Goal: Information Seeking & Learning: Learn about a topic

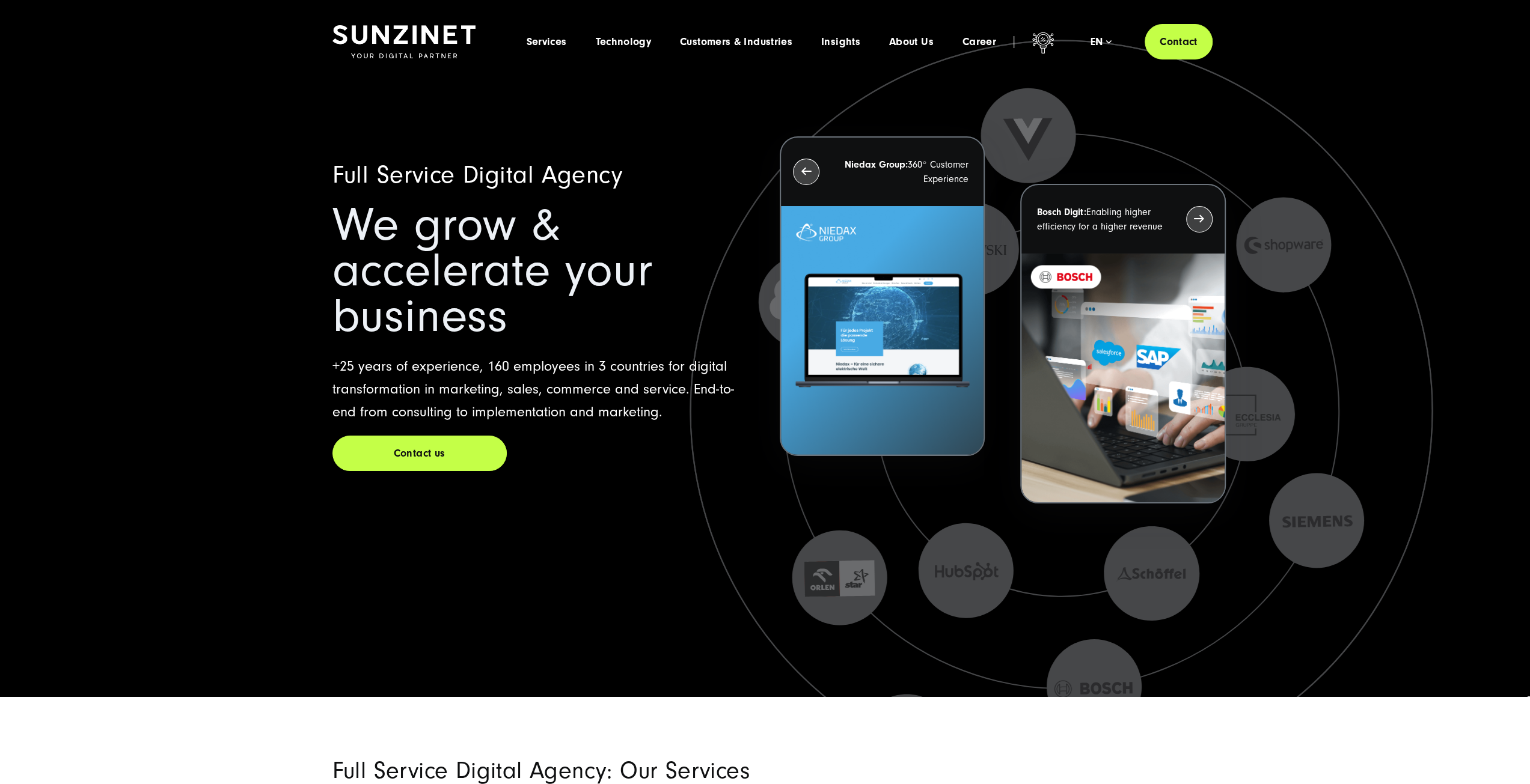
click at [665, 602] on icon at bounding box center [1063, 432] width 1202 height 1202
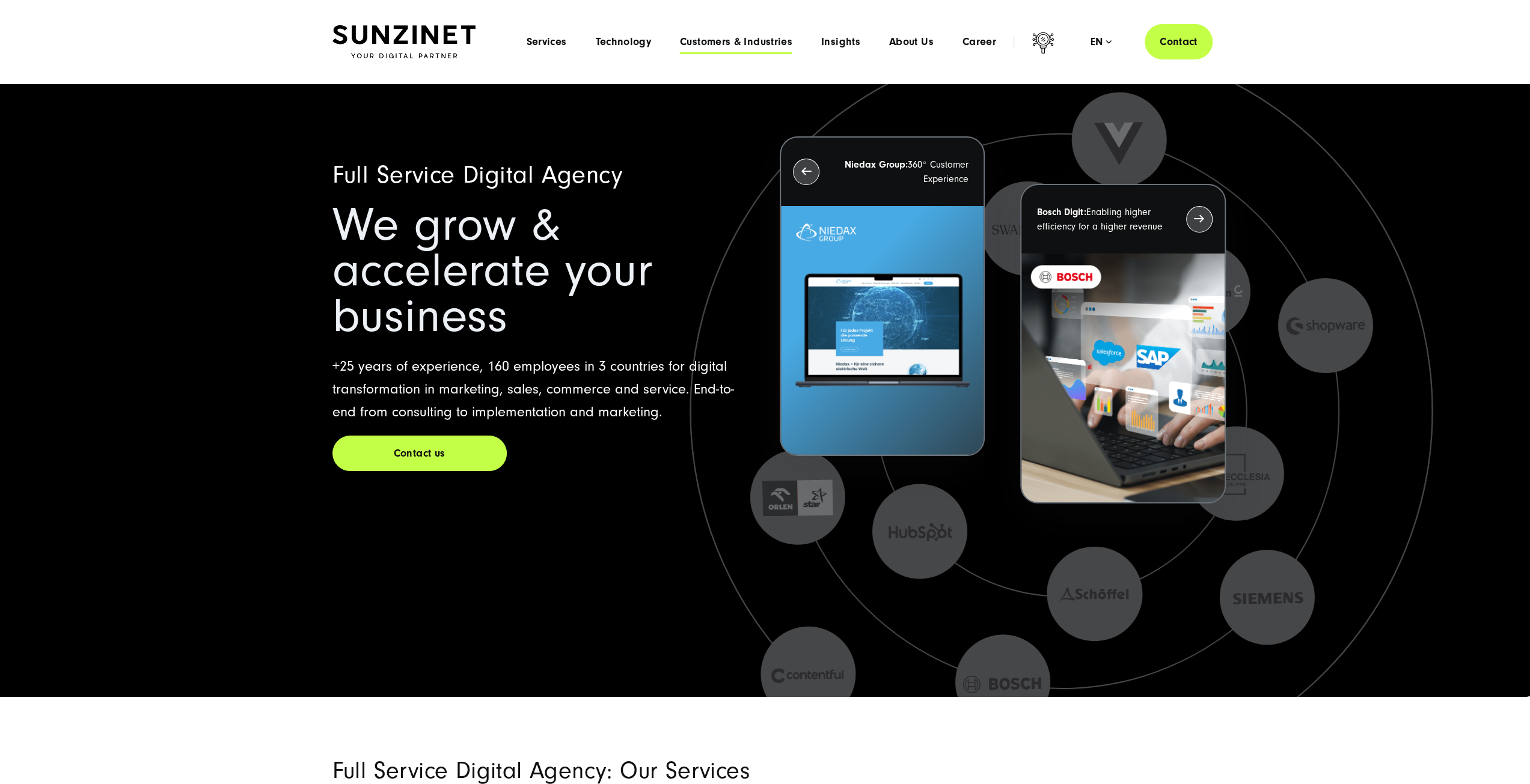
click at [756, 42] on span "Customers & Industries" at bounding box center [736, 42] width 112 height 12
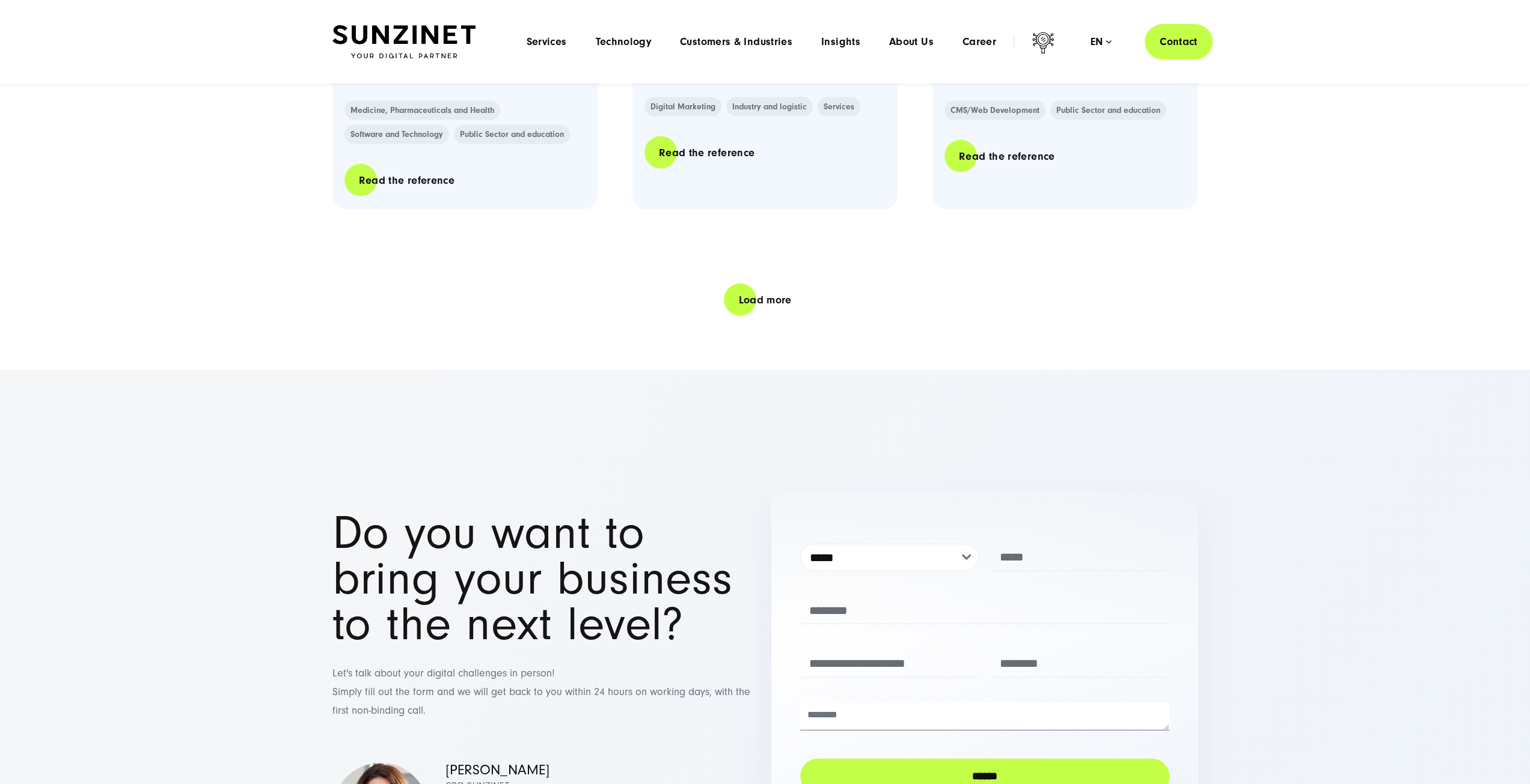
scroll to position [2558, 0]
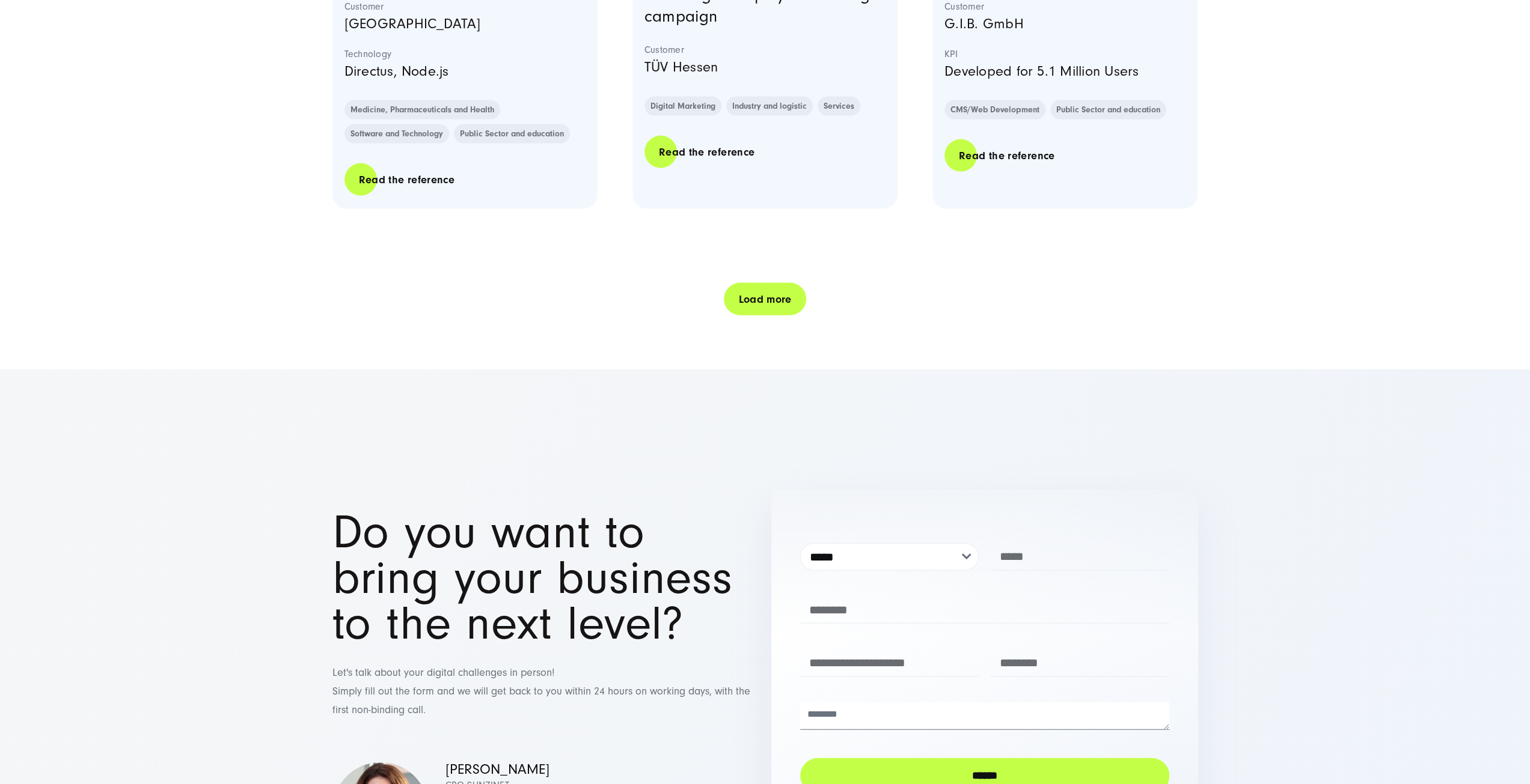
click at [759, 302] on link "Load more" at bounding box center [765, 299] width 82 height 34
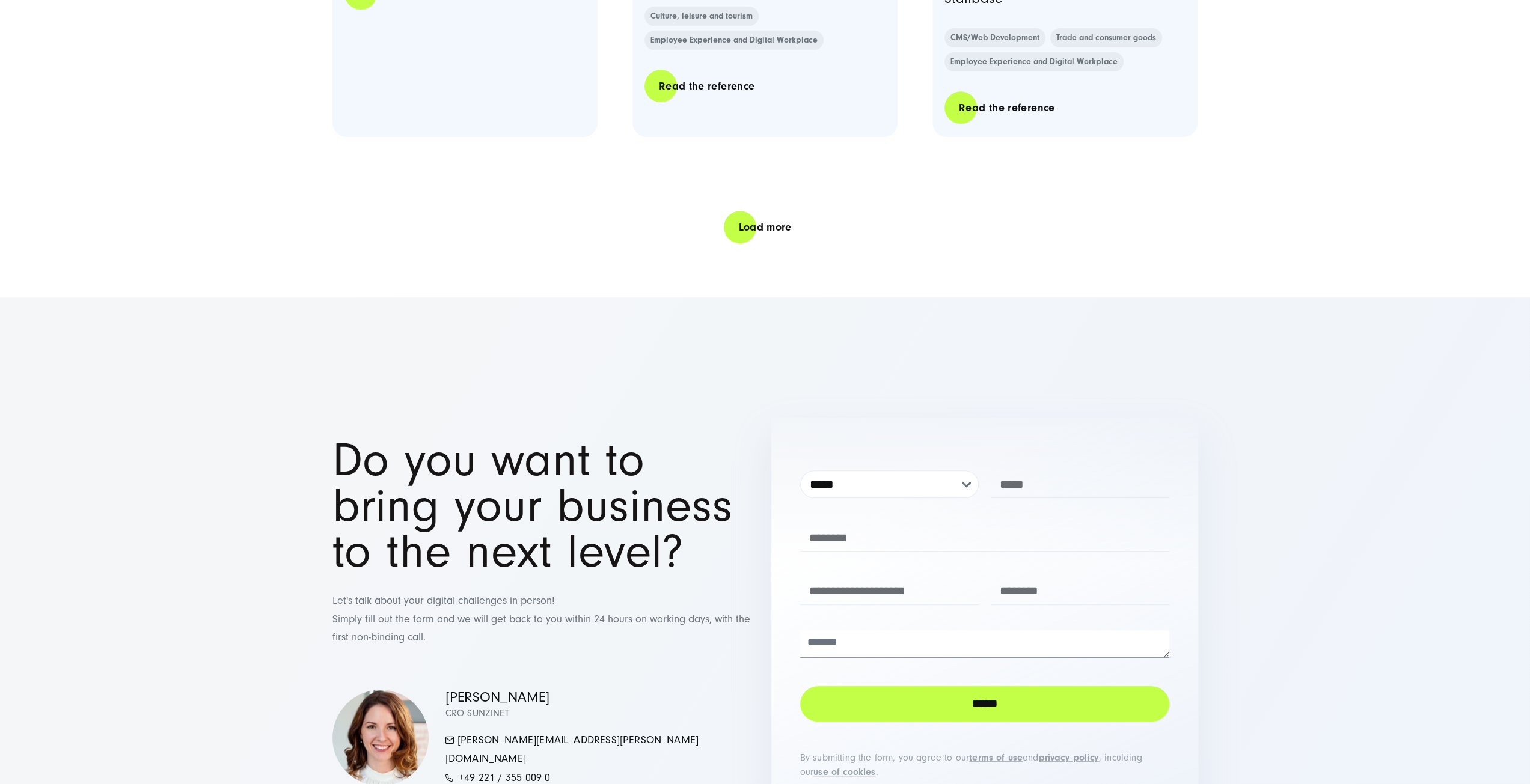
scroll to position [5110, 0]
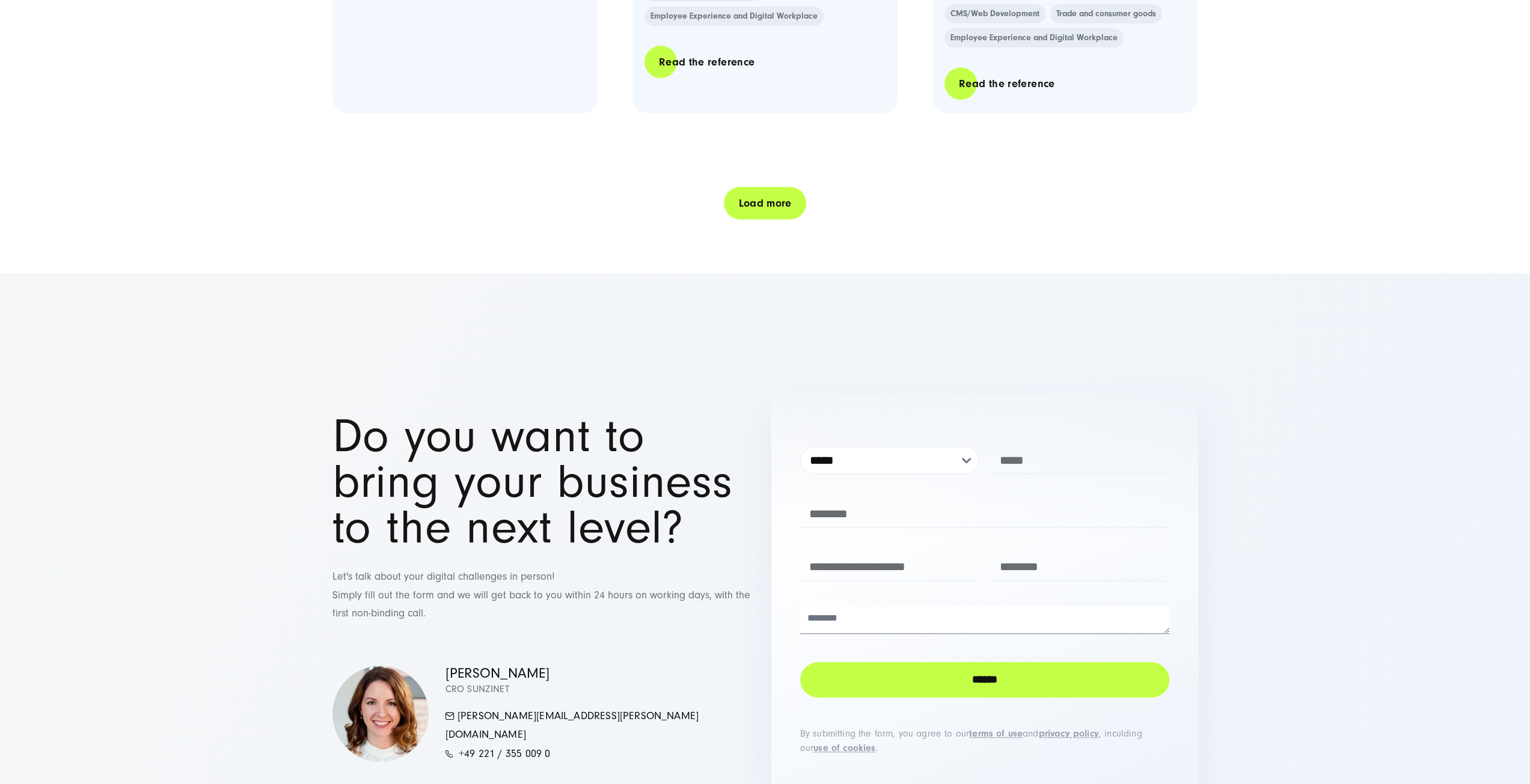
click at [775, 186] on link "Load more" at bounding box center [765, 203] width 82 height 34
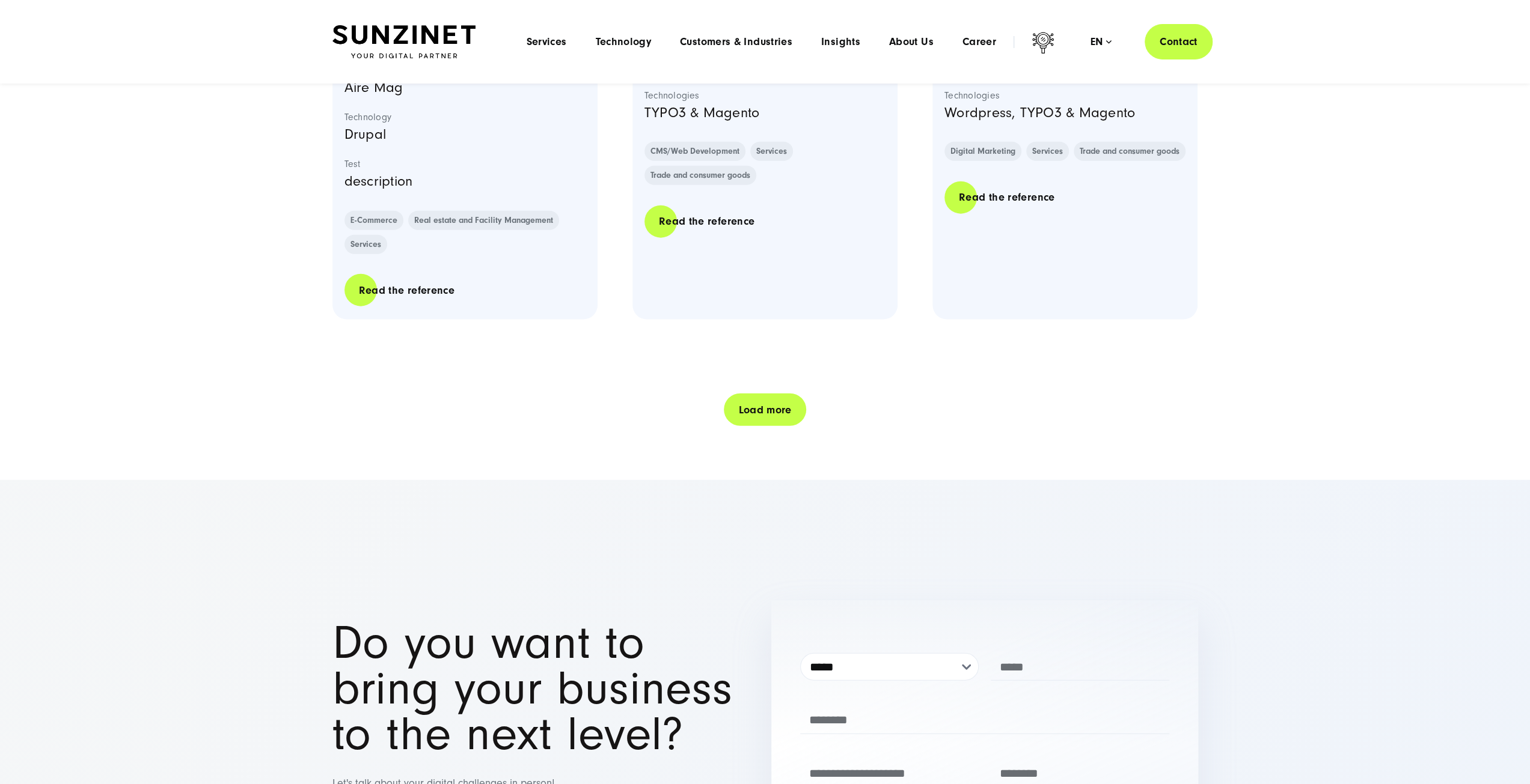
click at [758, 393] on link "Load more" at bounding box center [765, 409] width 82 height 34
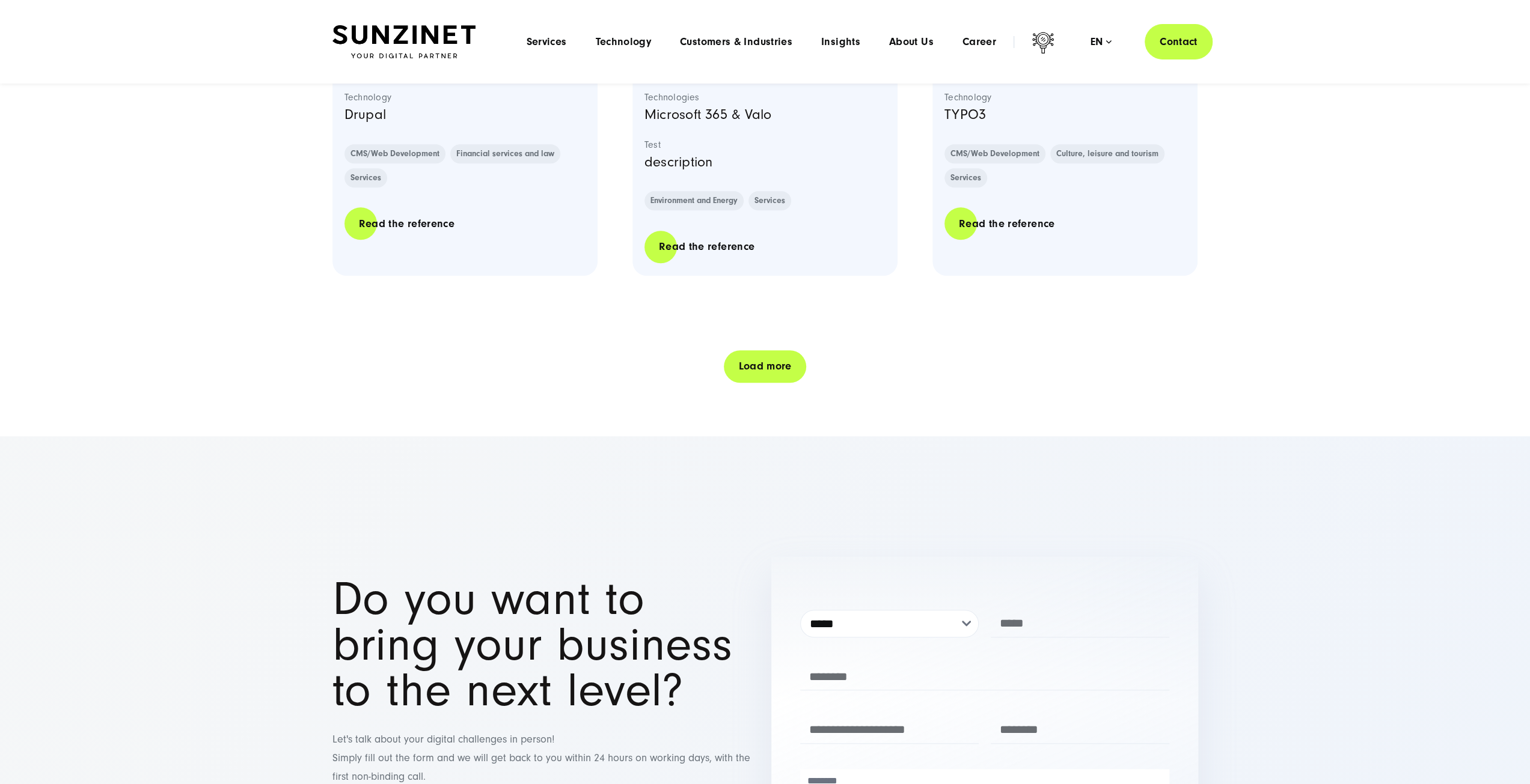
click at [756, 349] on link "Load more" at bounding box center [765, 366] width 82 height 34
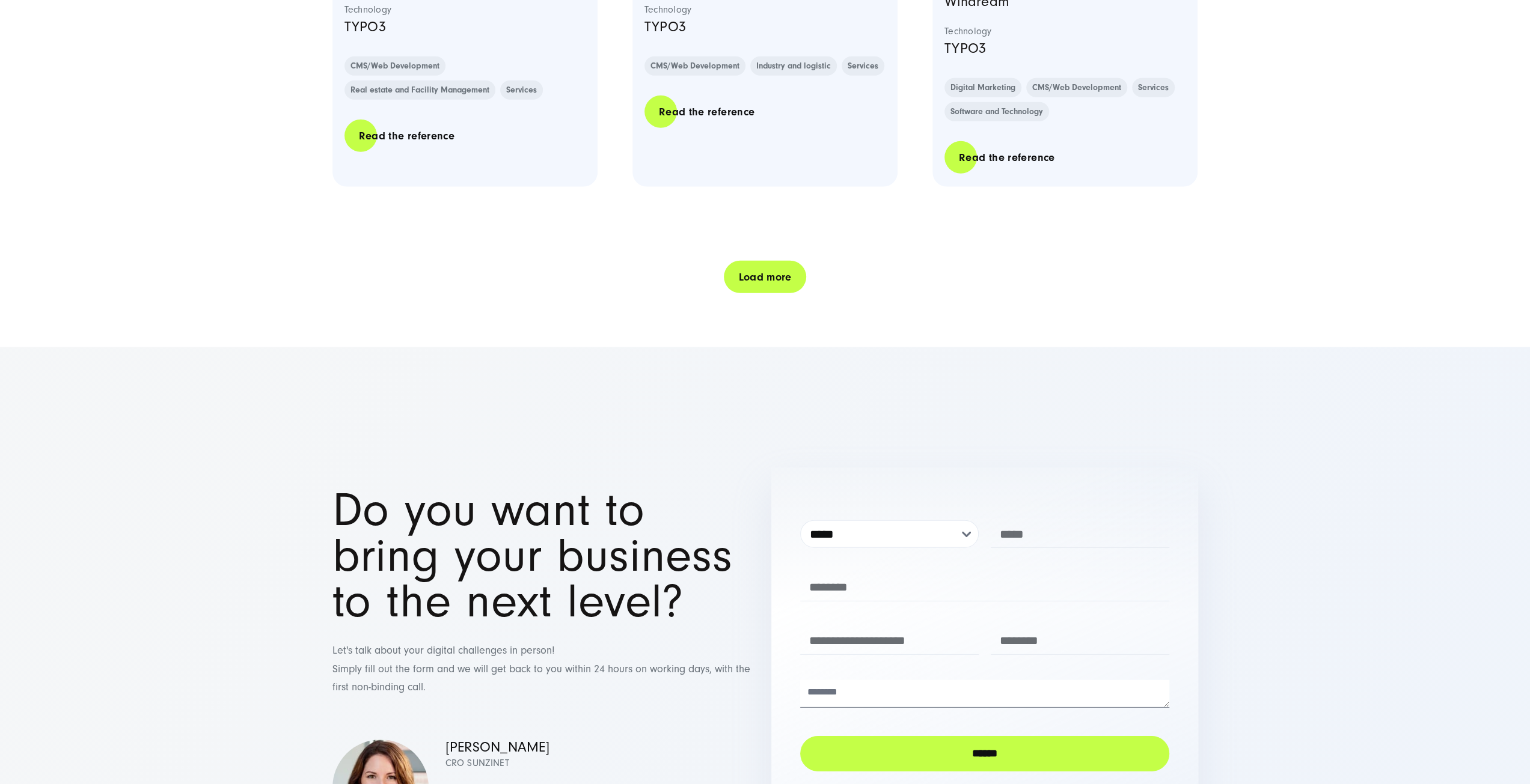
scroll to position [12506, 0]
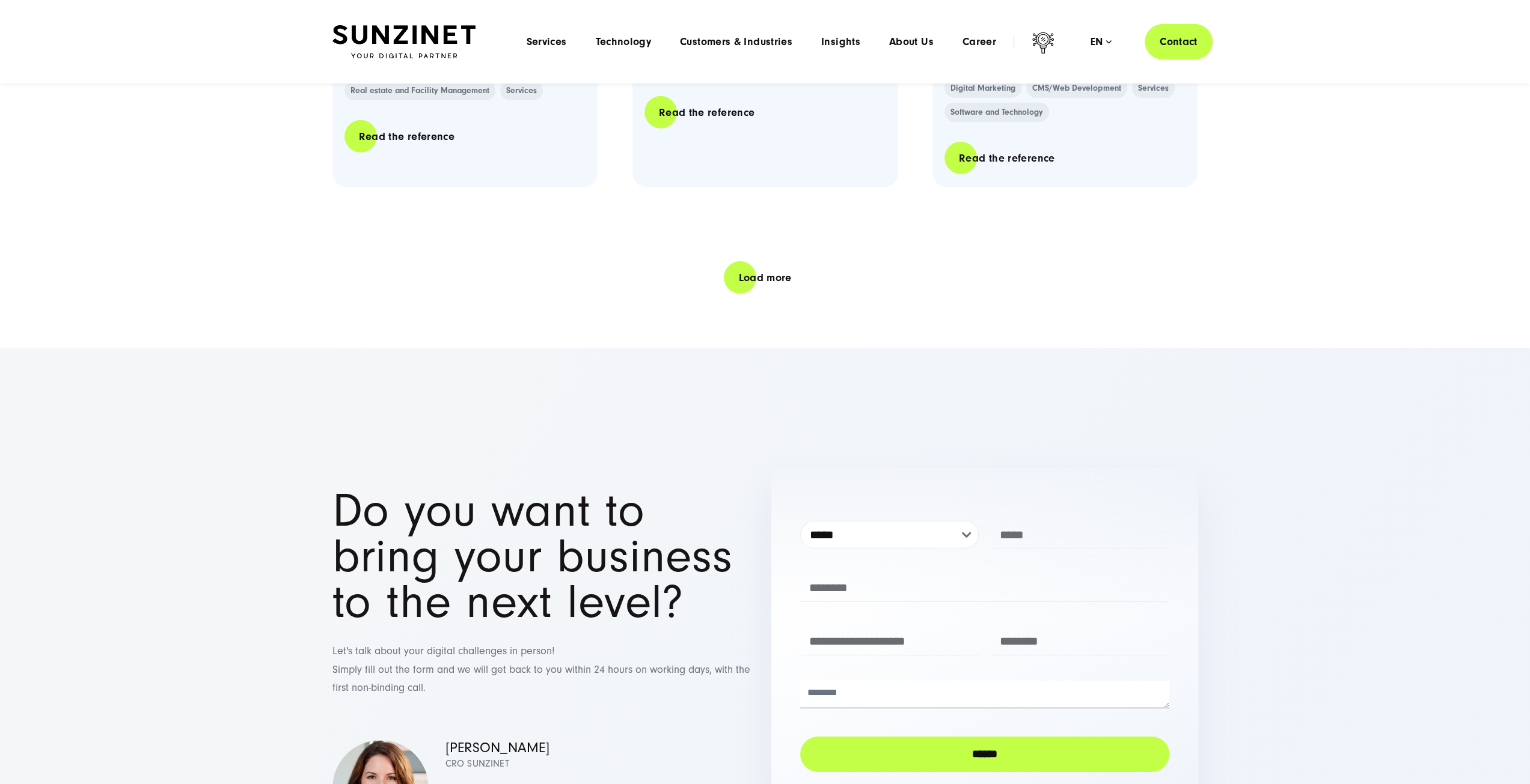
click at [750, 261] on link "Load more" at bounding box center [765, 277] width 82 height 34
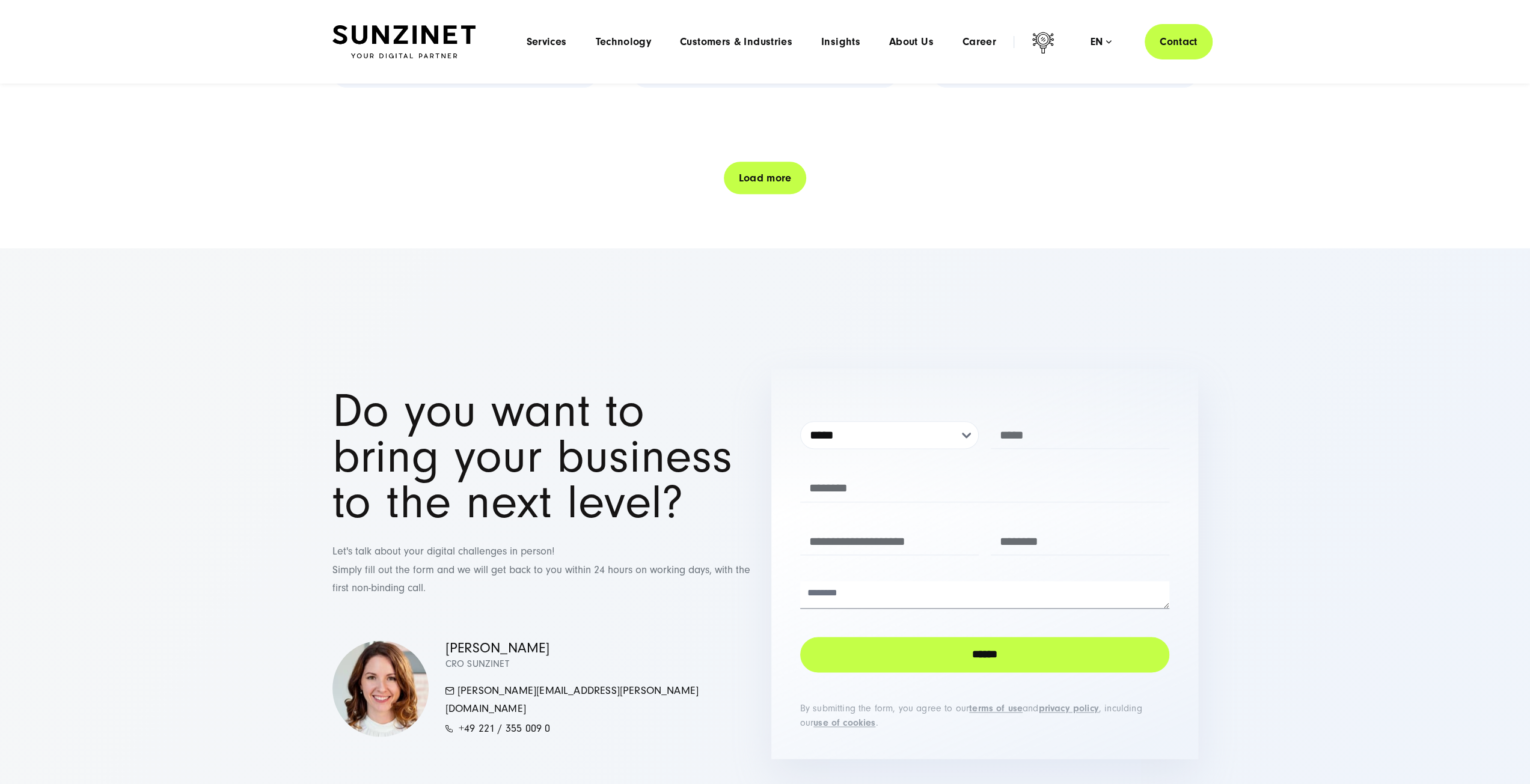
click at [746, 161] on link "Load more" at bounding box center [765, 178] width 82 height 34
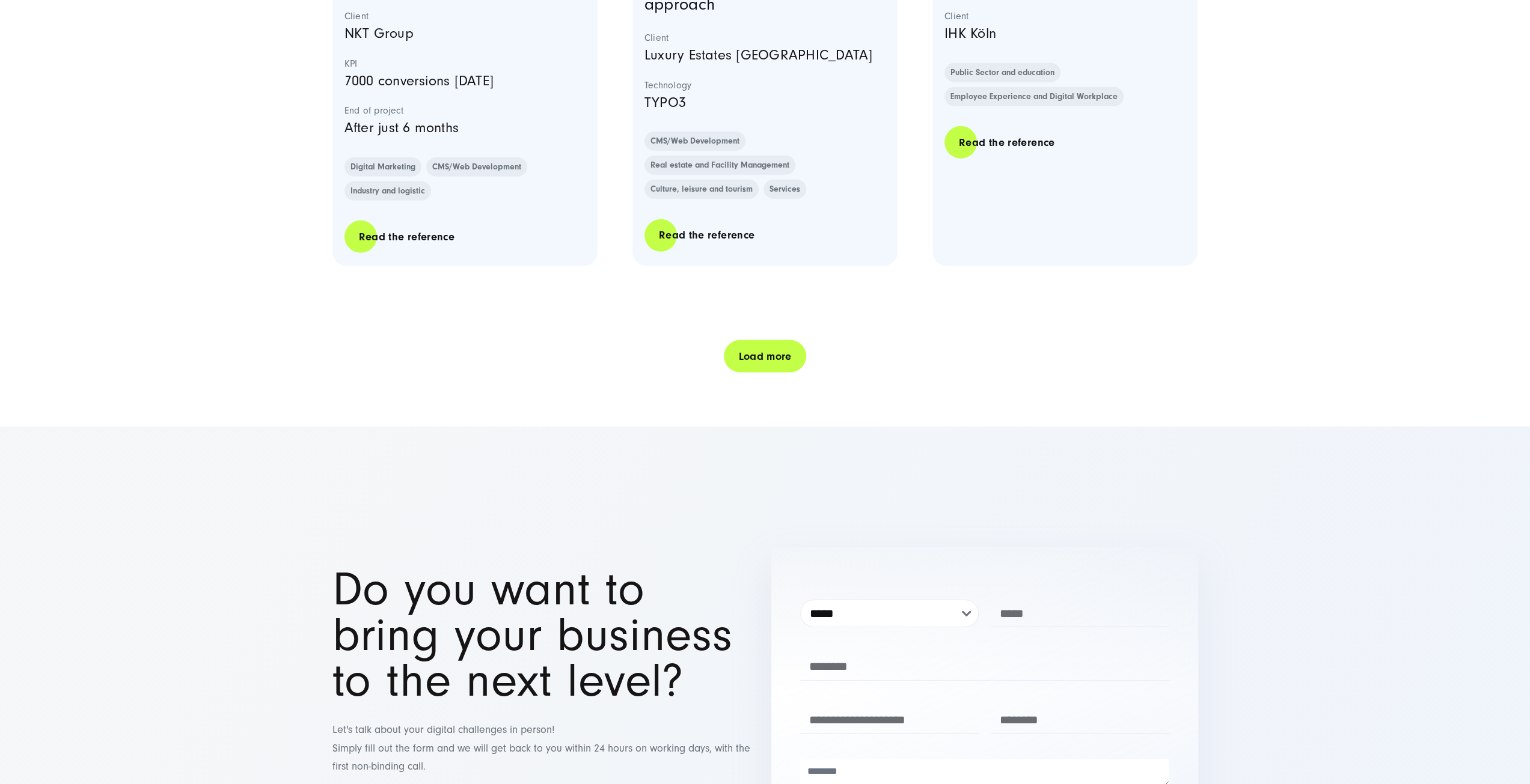
click at [756, 340] on link "Load more" at bounding box center [765, 356] width 82 height 34
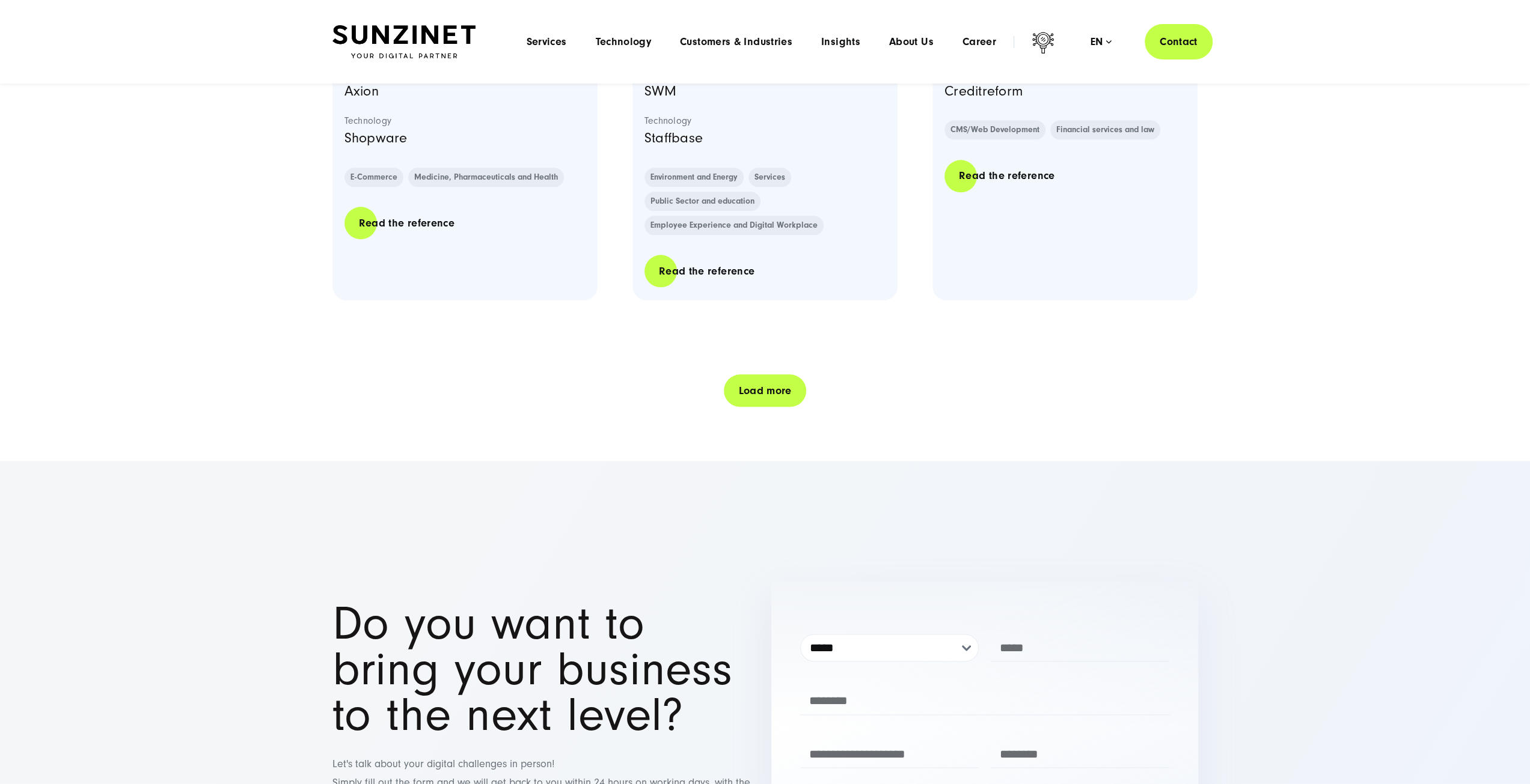
click at [759, 374] on link "Load more" at bounding box center [765, 390] width 82 height 34
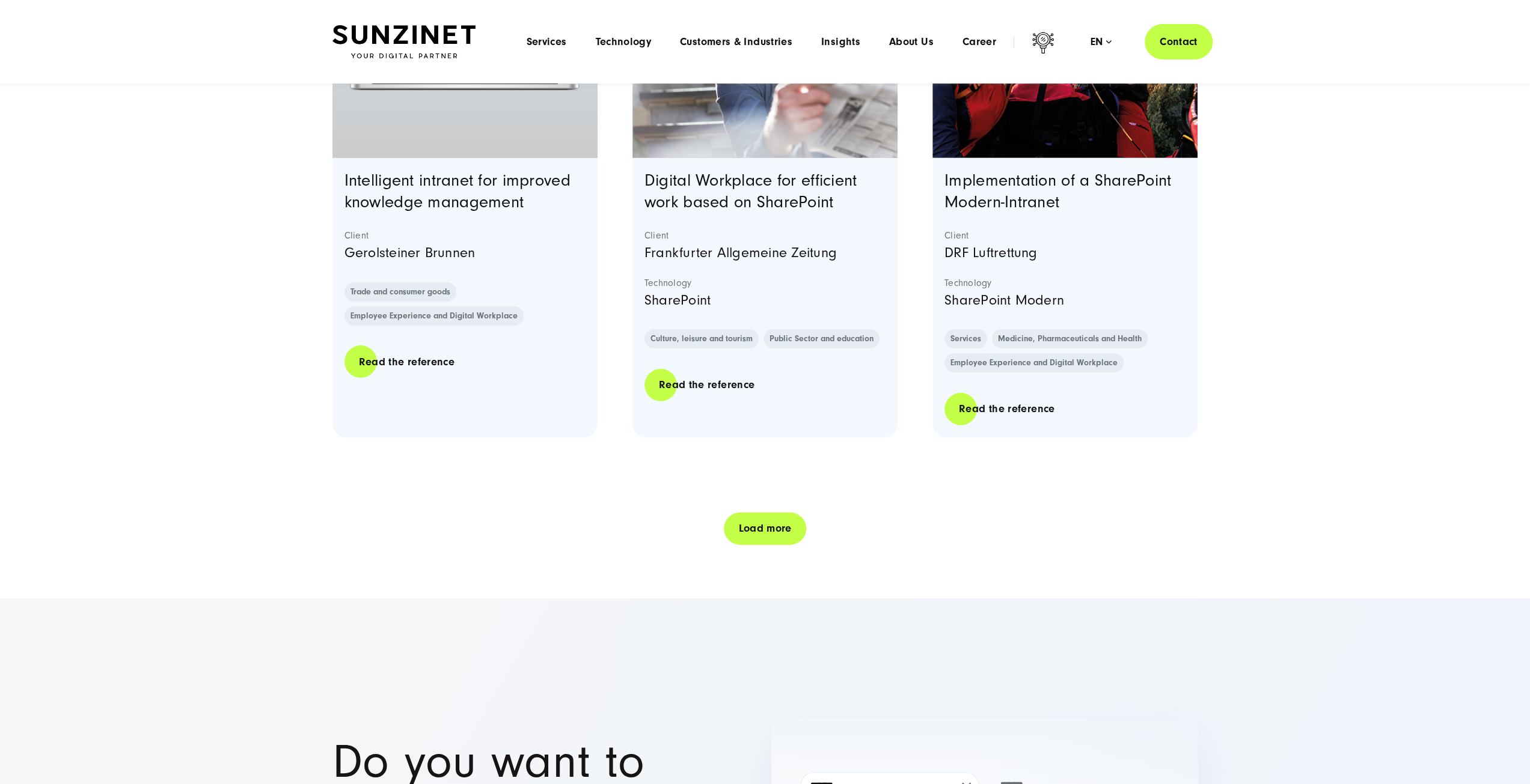
click at [761, 511] on link "Load more" at bounding box center [765, 528] width 82 height 34
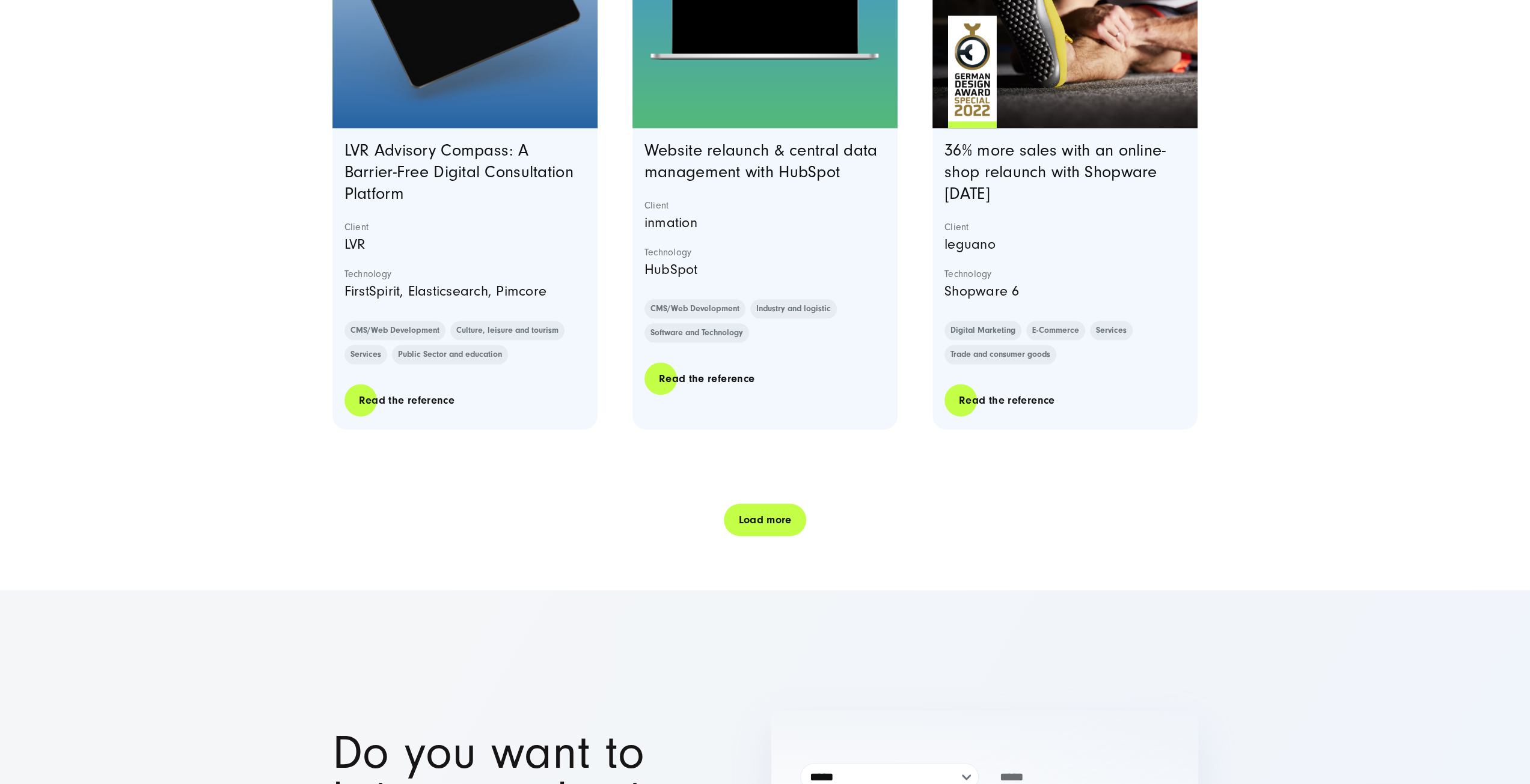
scroll to position [24464, 0]
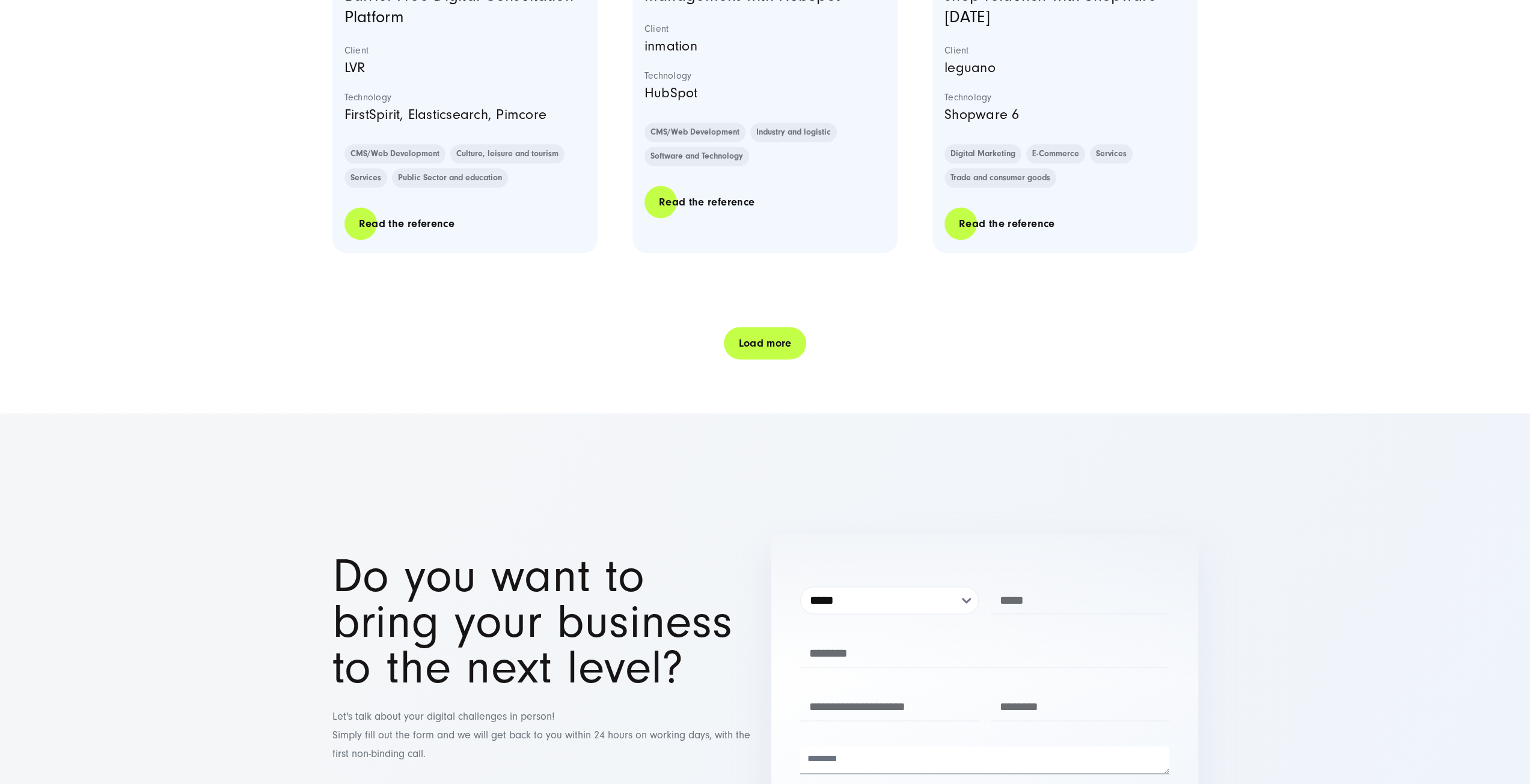
click at [761, 327] on link "Load more" at bounding box center [765, 343] width 82 height 34
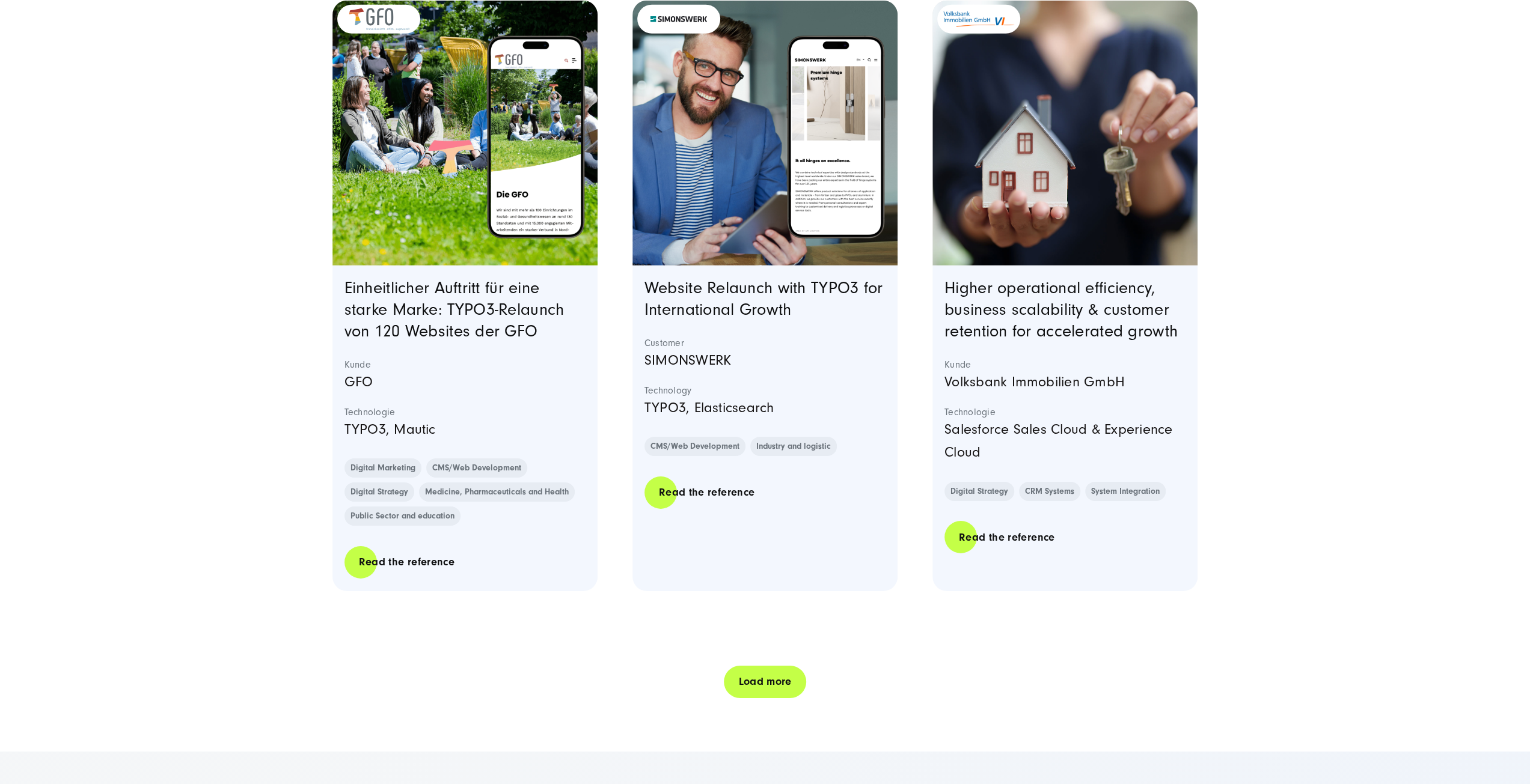
scroll to position [26540, 0]
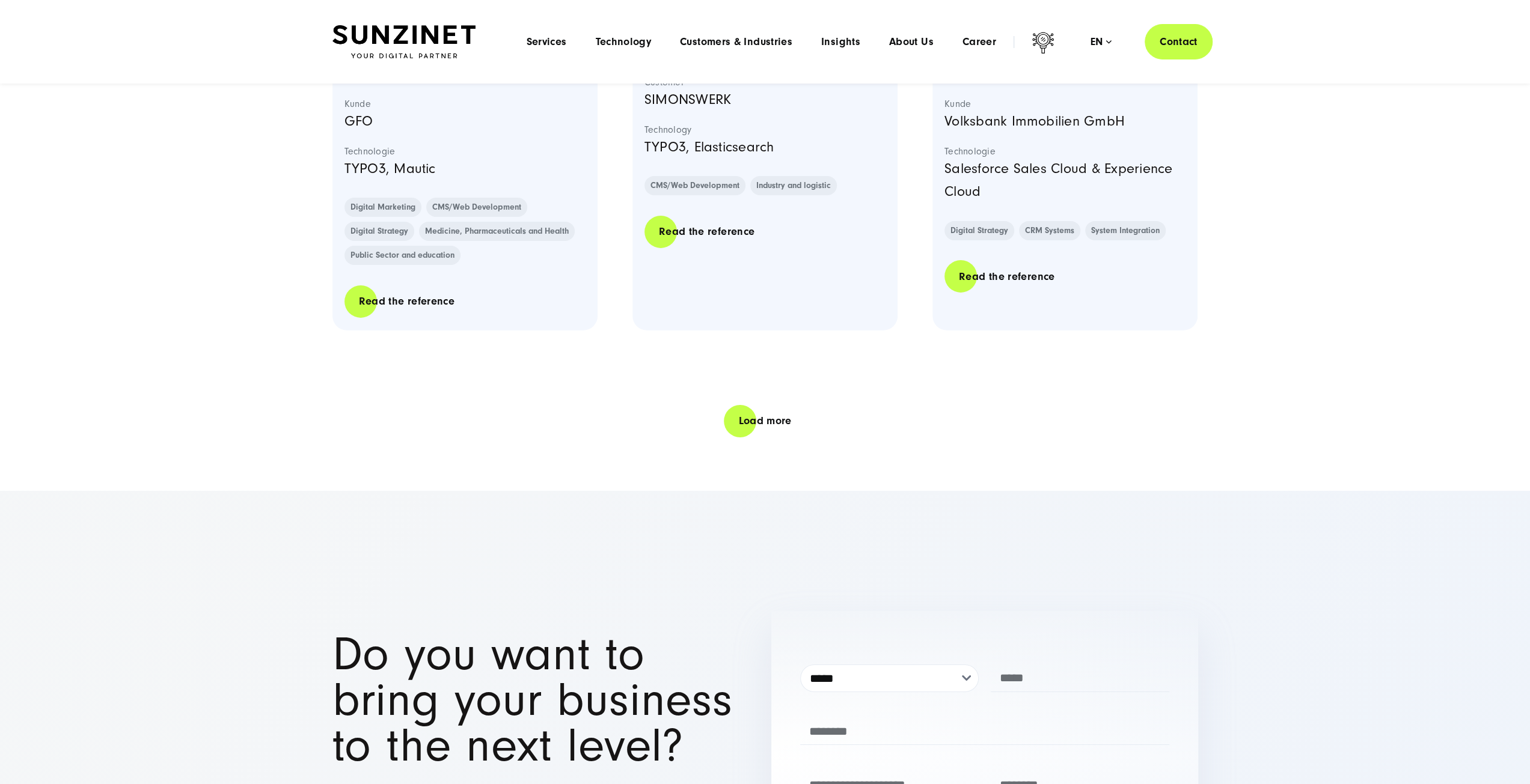
scroll to position [26797, 0]
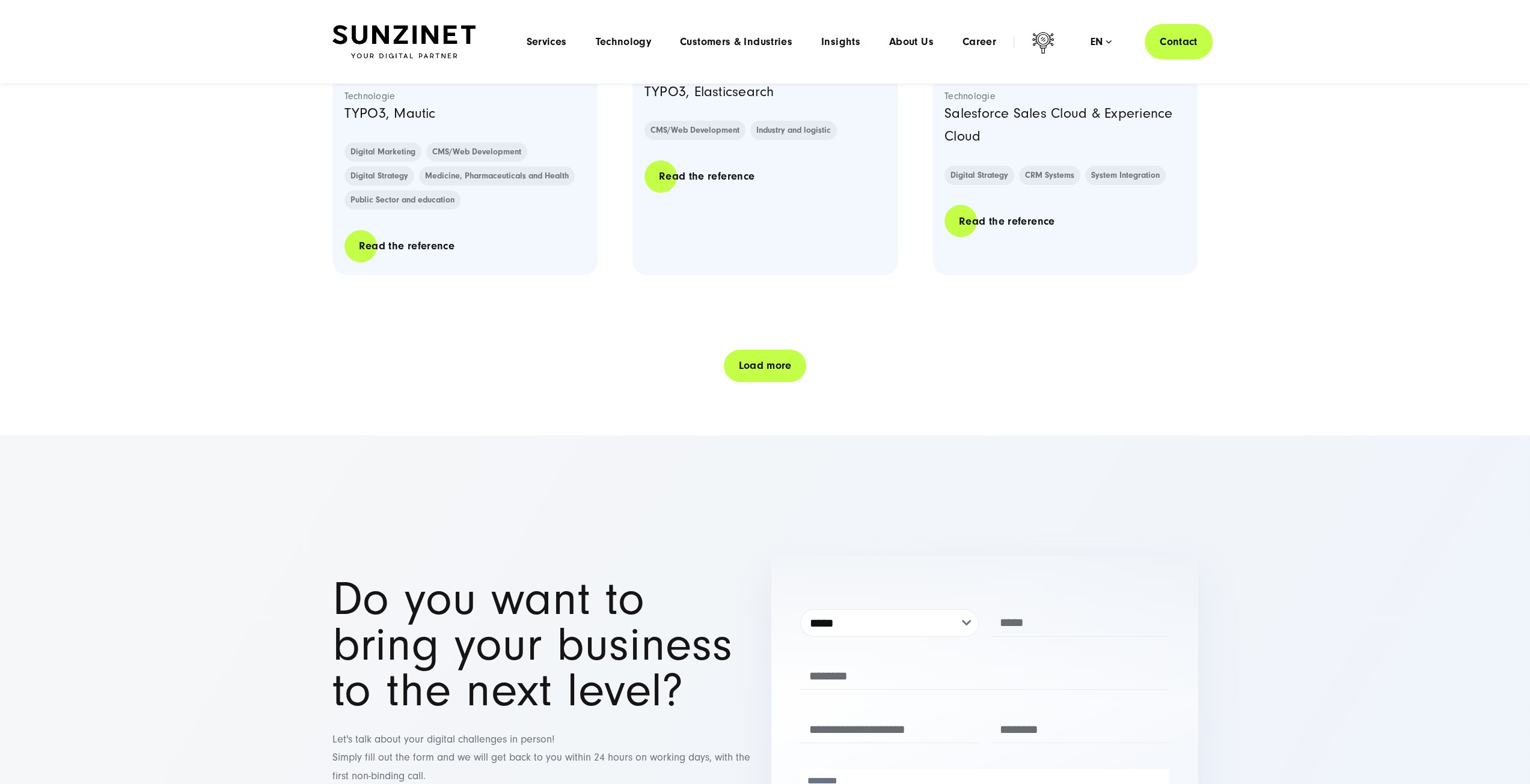
scroll to position [26854, 0]
click at [749, 349] on link "Load more" at bounding box center [765, 366] width 82 height 34
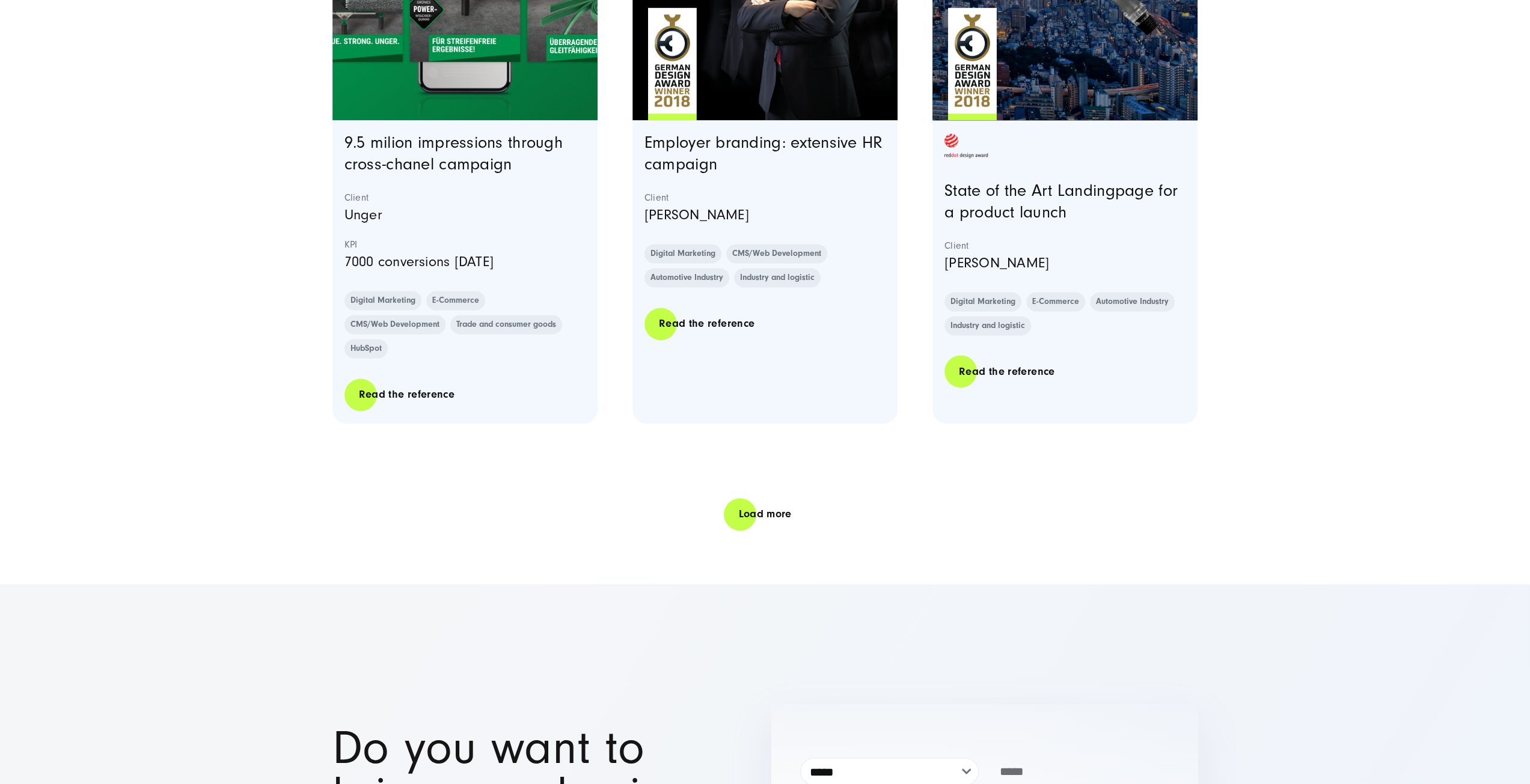
scroll to position [29164, 0]
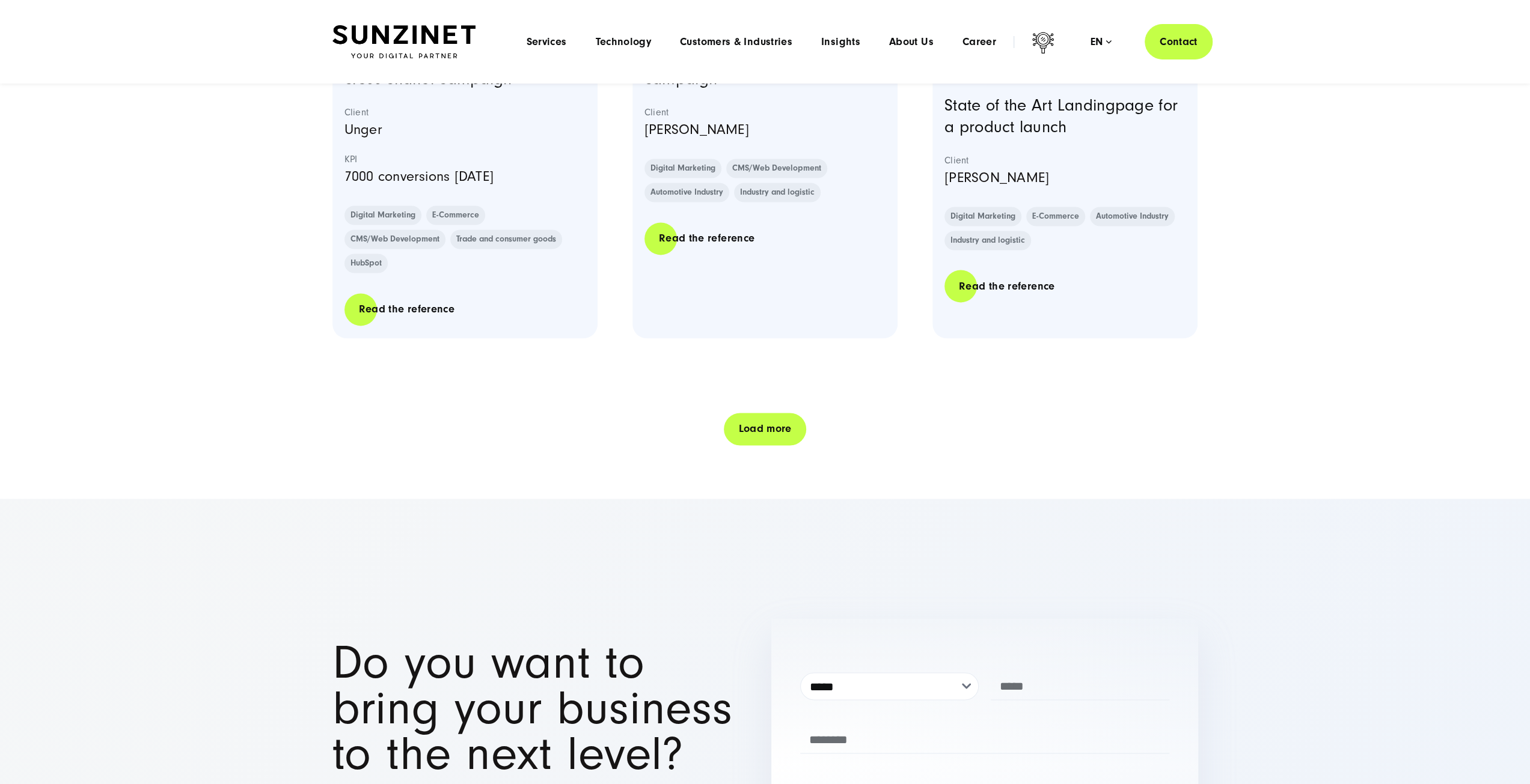
click at [763, 412] on link "Load more" at bounding box center [765, 428] width 82 height 34
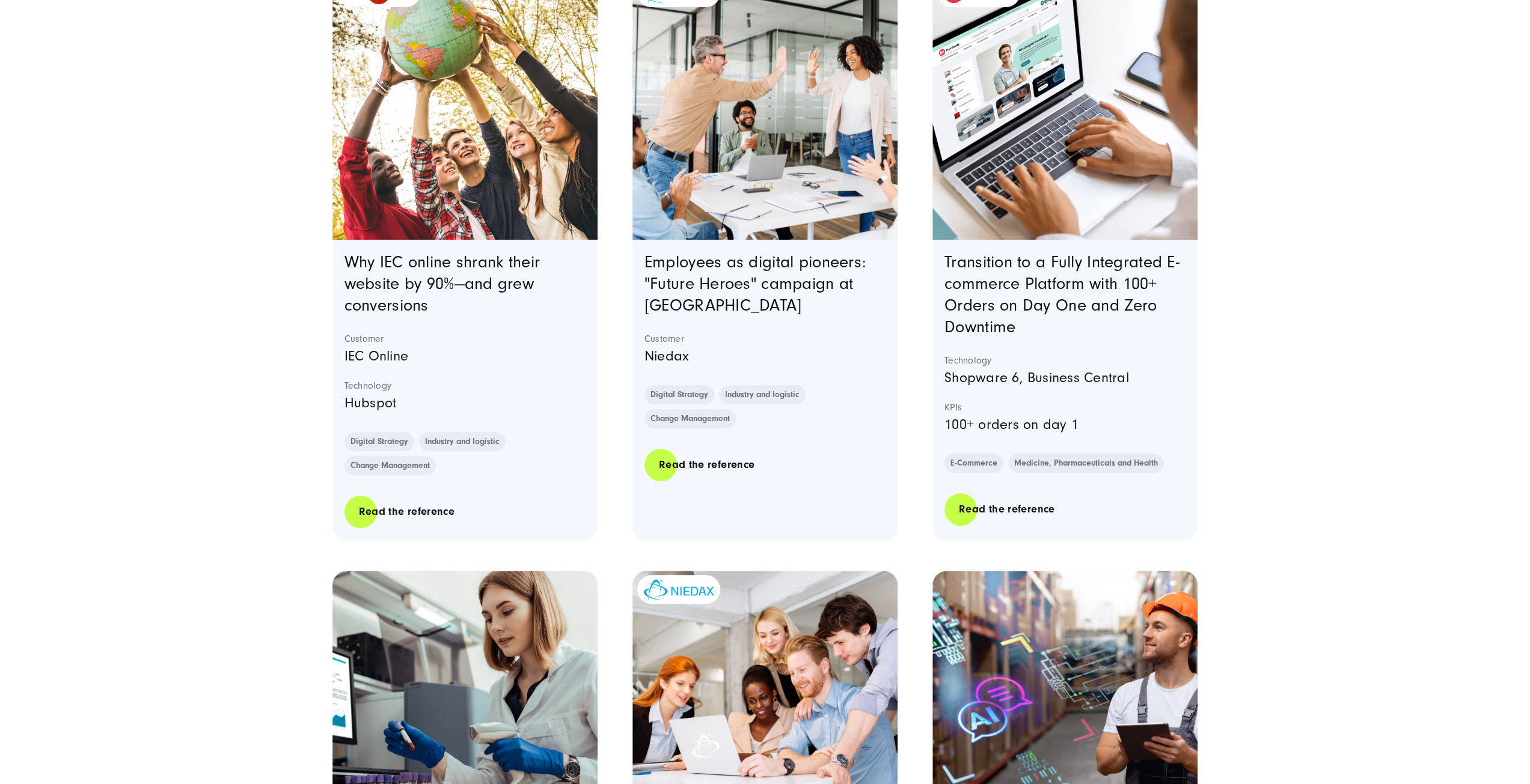
scroll to position [456, 0]
drag, startPoint x: 488, startPoint y: 222, endPoint x: 445, endPoint y: 243, distance: 47.9
click at [445, 243] on div "Why IEC online shrank their website by 90%—and grew conversions Customer IEC On…" at bounding box center [465, 390] width 266 height 302
click at [427, 288] on link "Why IEC online shrank their website by 90%—and grew conversions" at bounding box center [442, 283] width 196 height 62
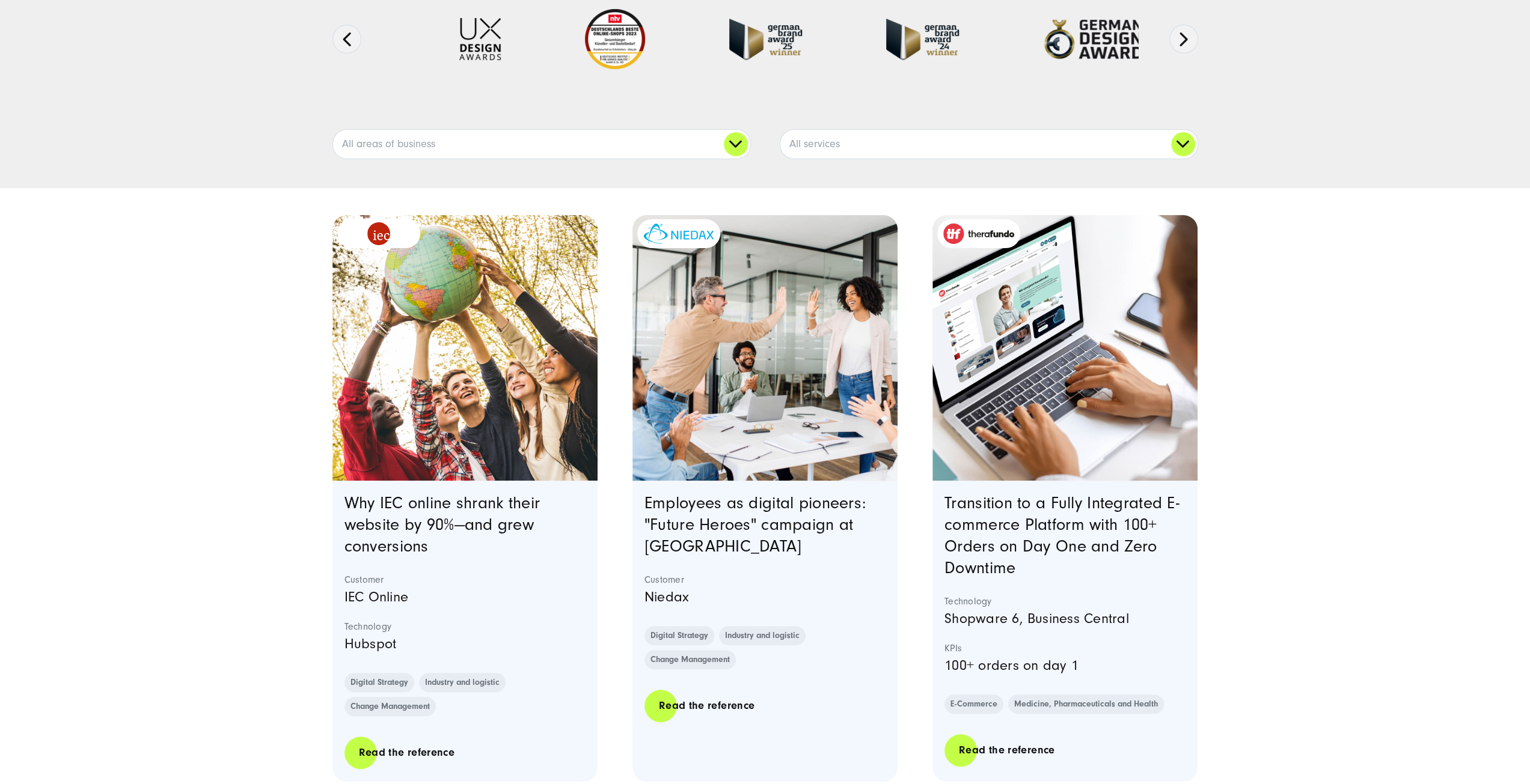
scroll to position [163, 0]
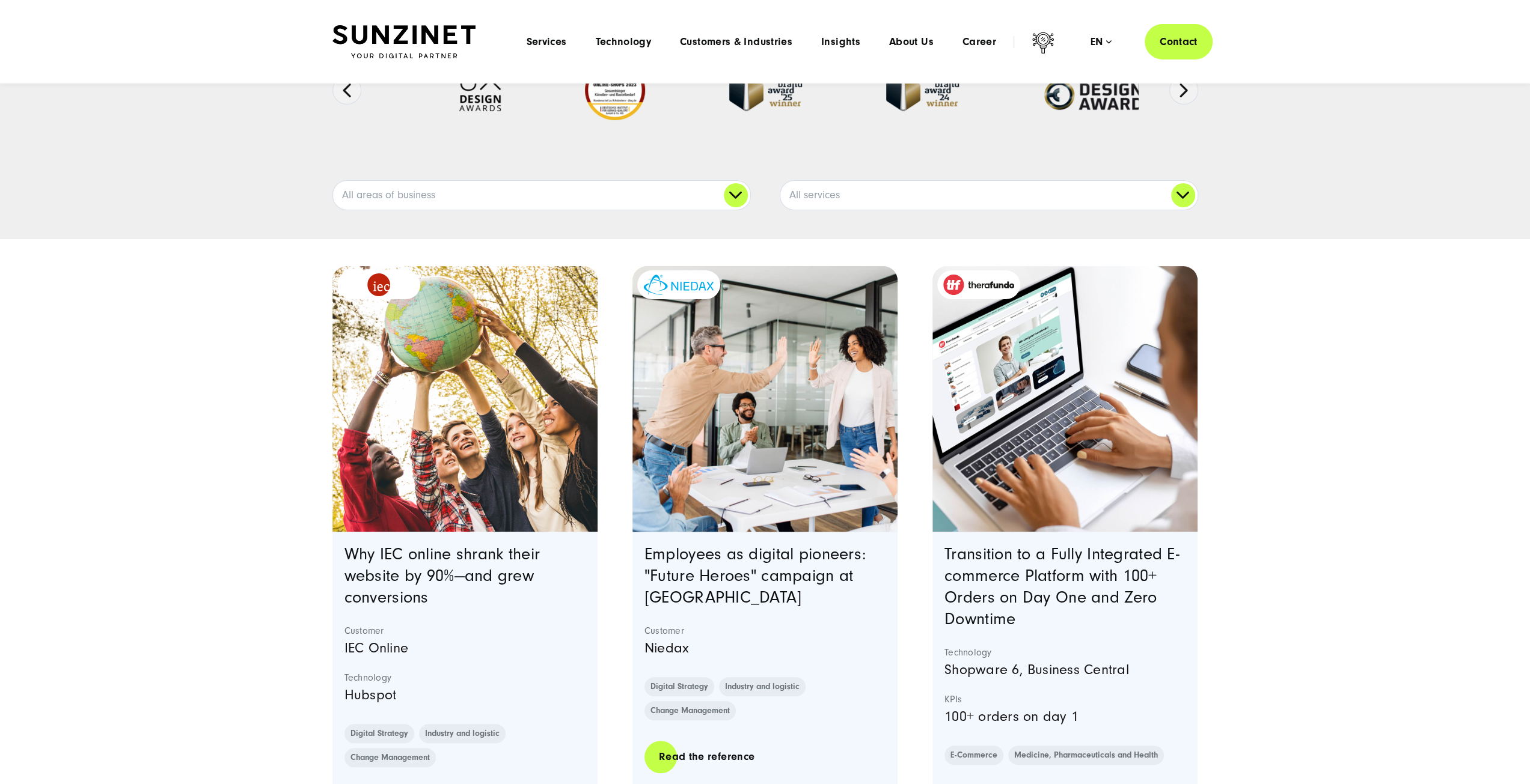
click at [723, 413] on img "Featured image: a group of colleagues in a modern office environment celebratin…" at bounding box center [765, 399] width 271 height 270
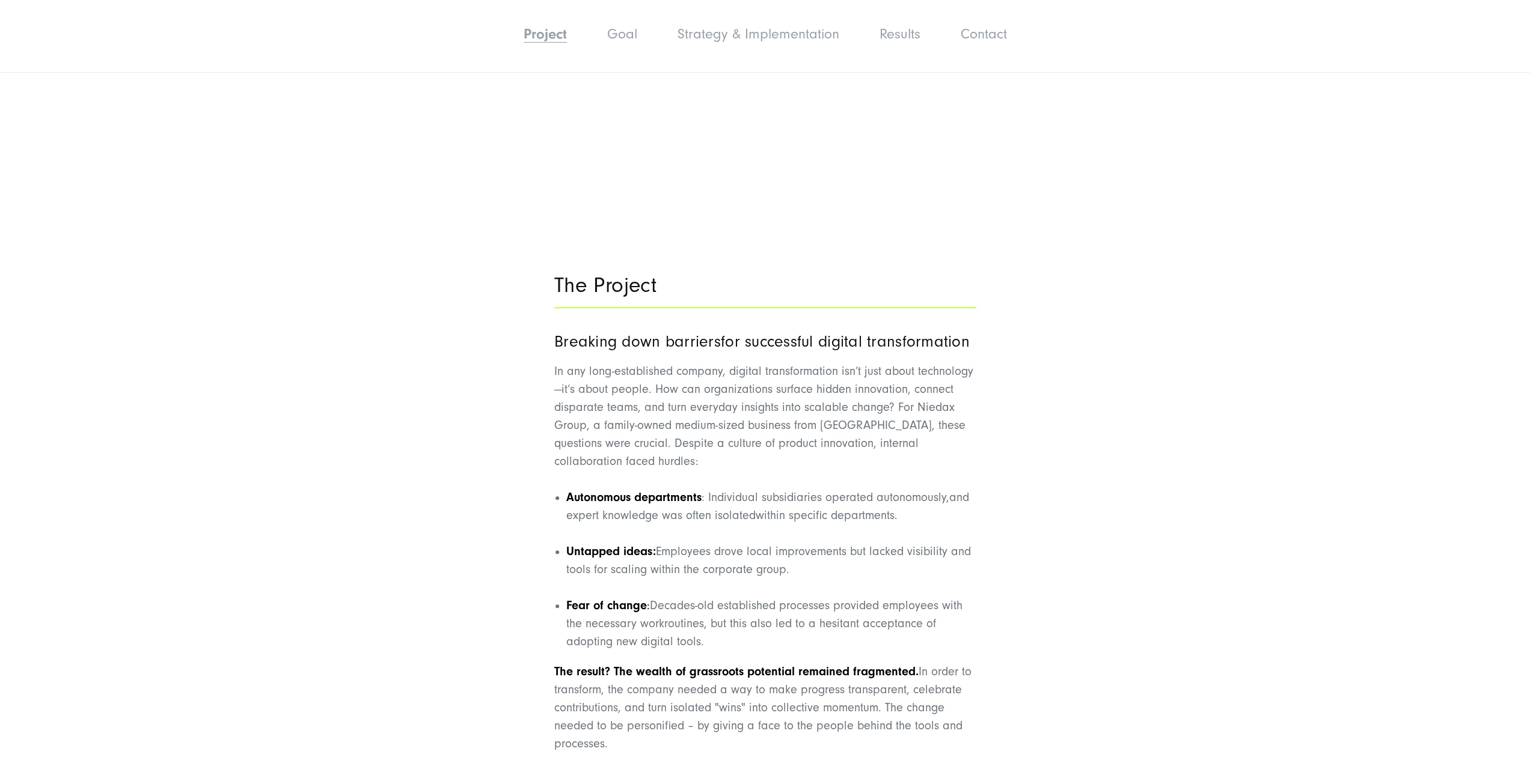
scroll to position [841, 0]
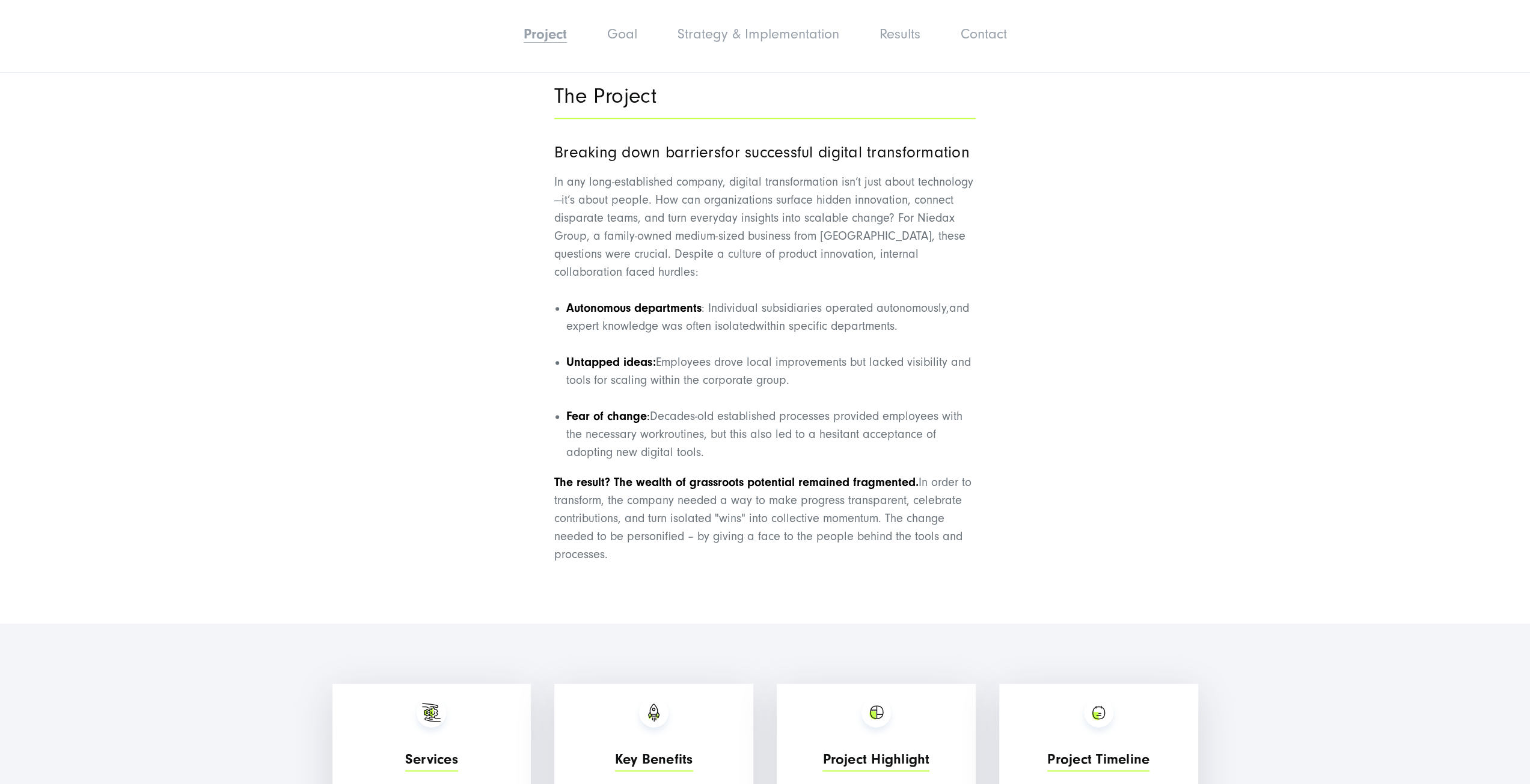
click at [546, 491] on div "The Project Breaking down barriers for successful digital transformation In any…" at bounding box center [765, 325] width 866 height 513
drag, startPoint x: 758, startPoint y: 141, endPoint x: 742, endPoint y: 111, distance: 34.0
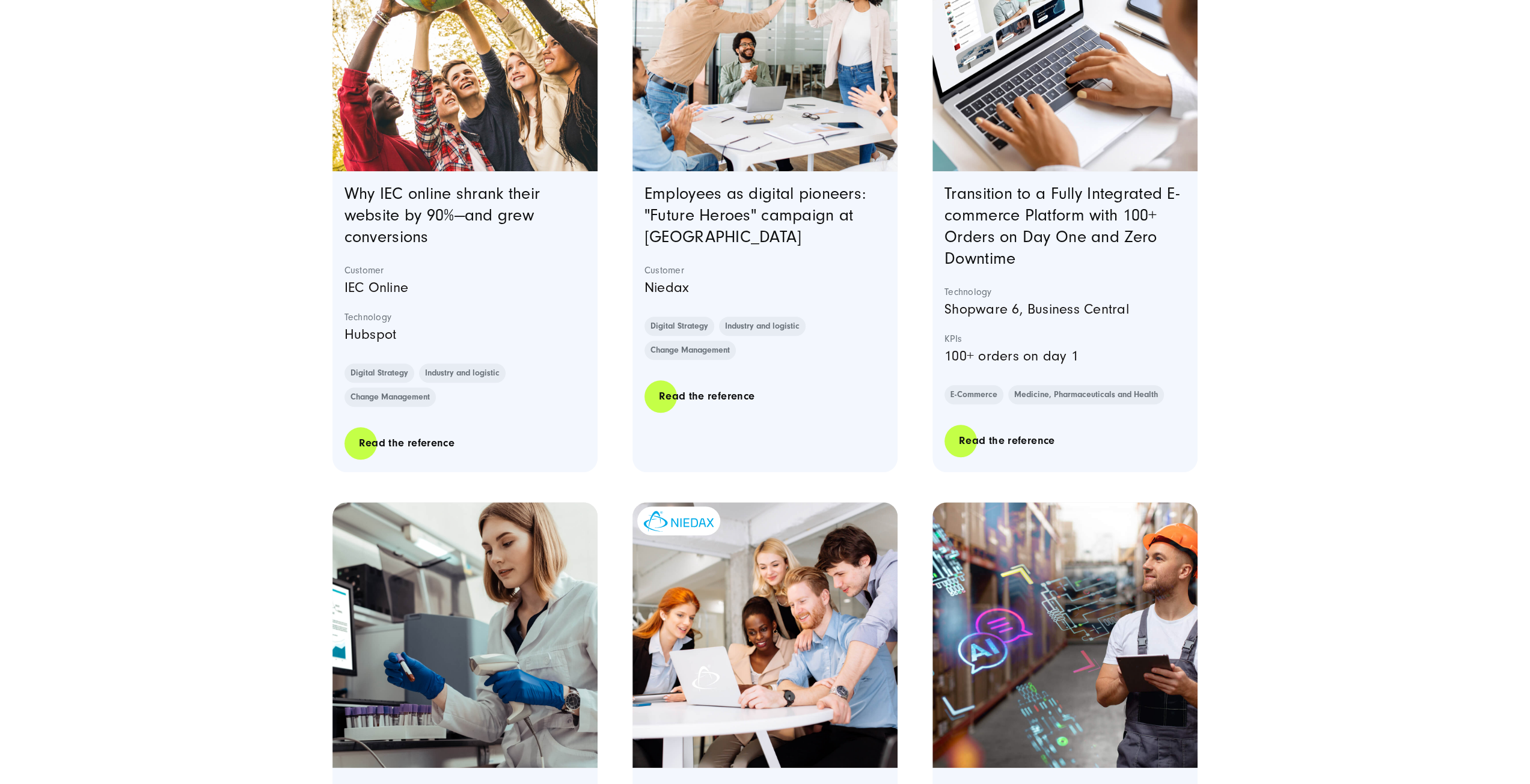
scroll to position [547, 0]
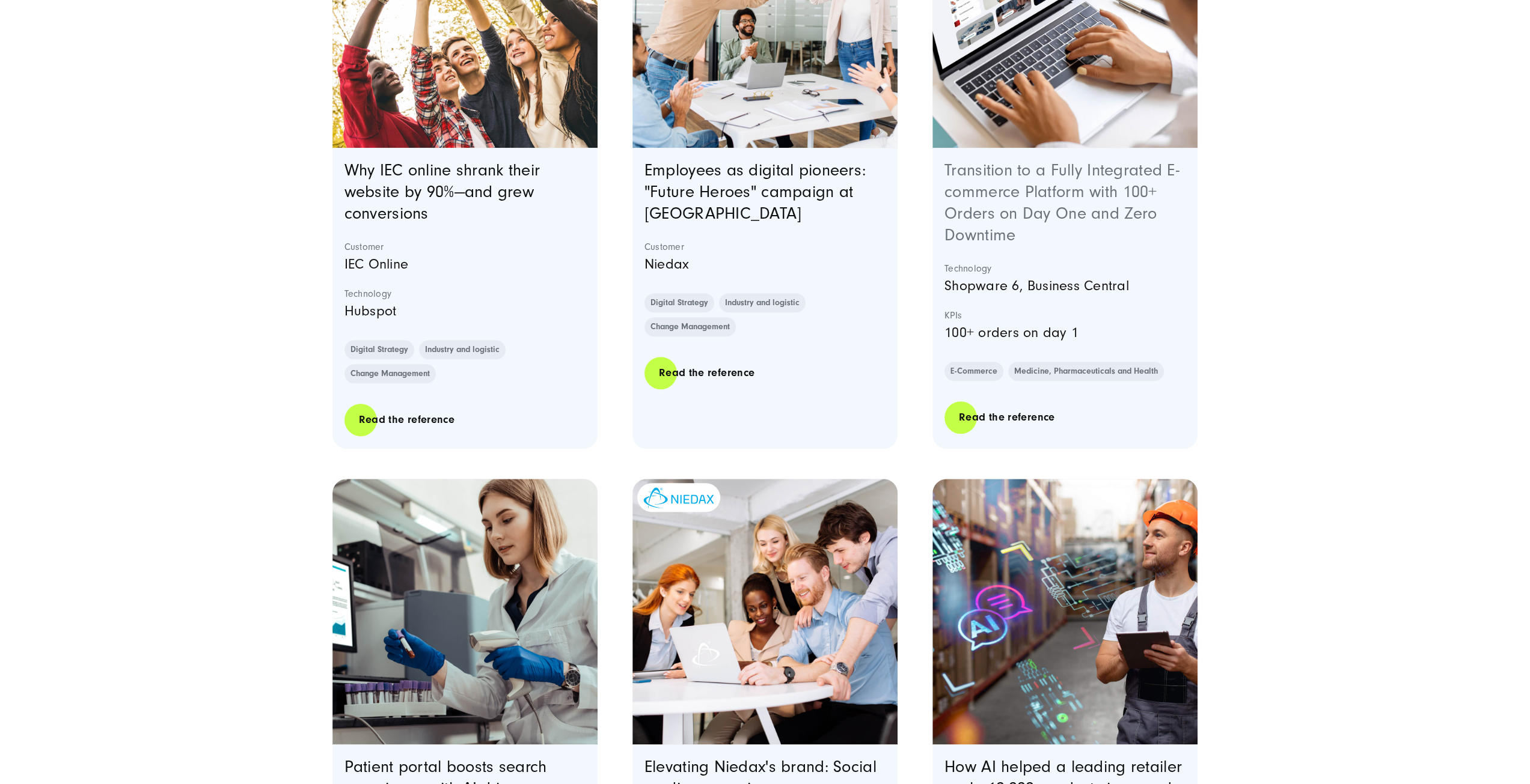
click at [1073, 194] on link "Transition to a Fully Integrated E-commerce Platform with 100+ Orders on Day On…" at bounding box center [1062, 203] width 235 height 84
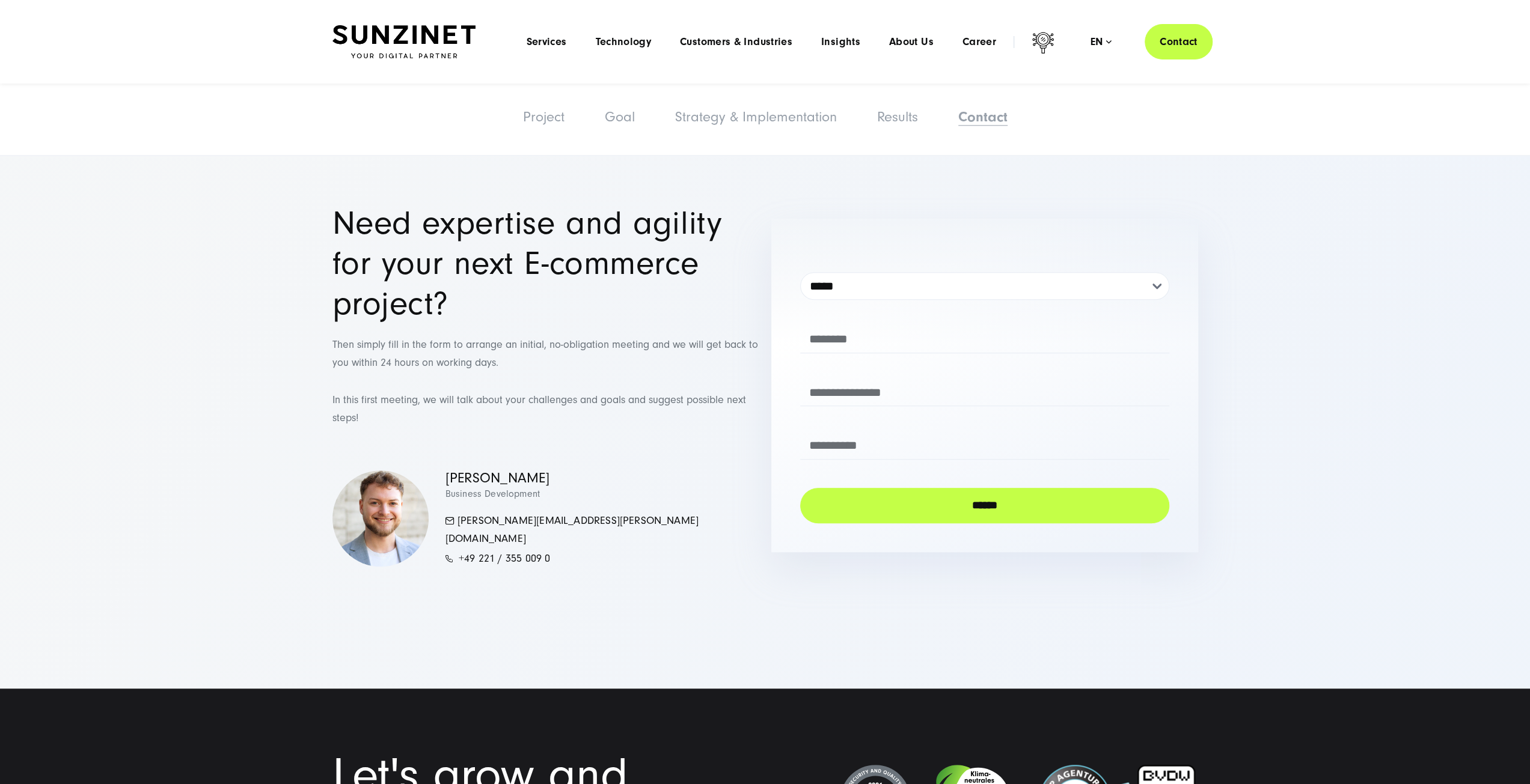
scroll to position [5146, 0]
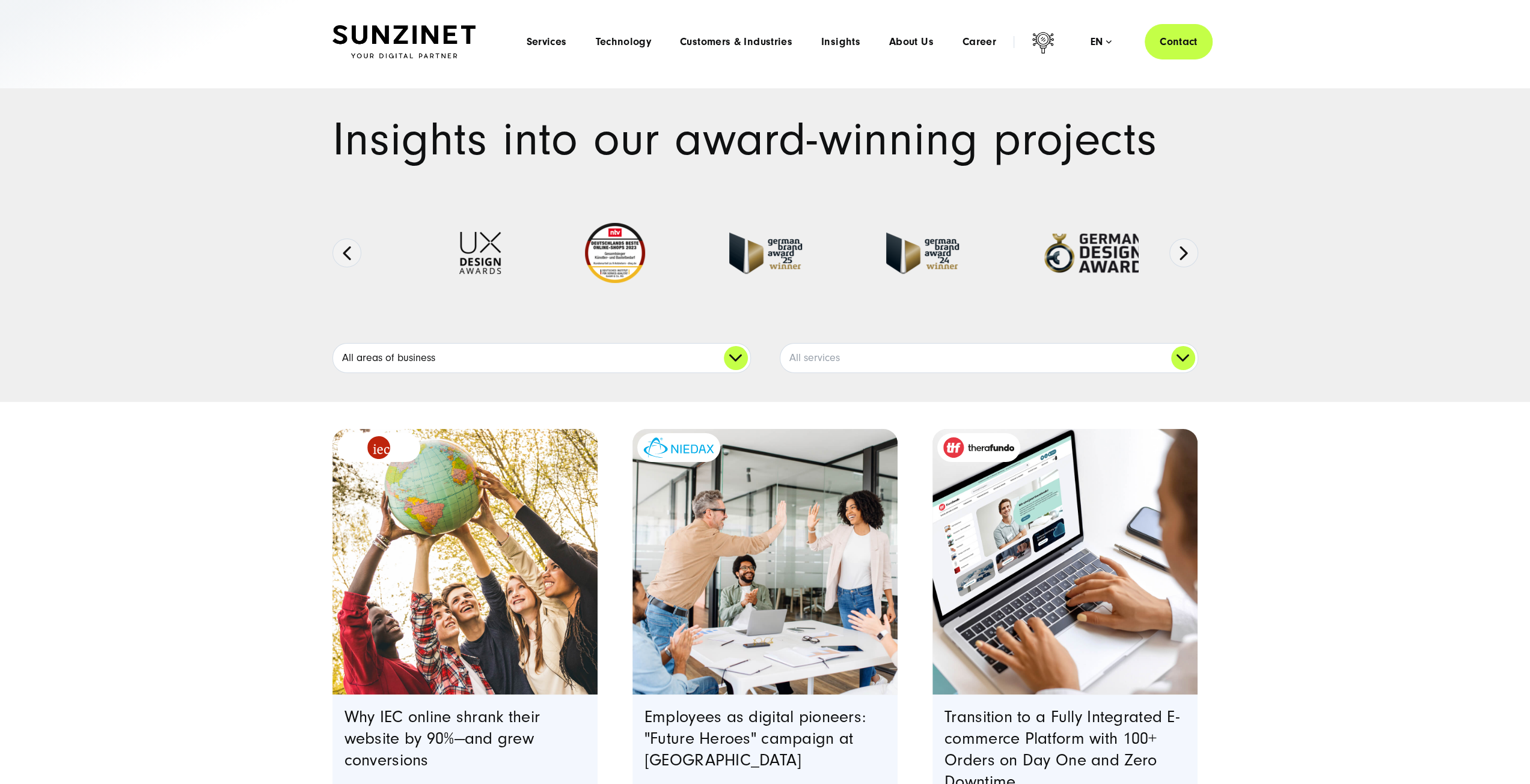
click at [708, 352] on link "All areas of business" at bounding box center [541, 358] width 417 height 29
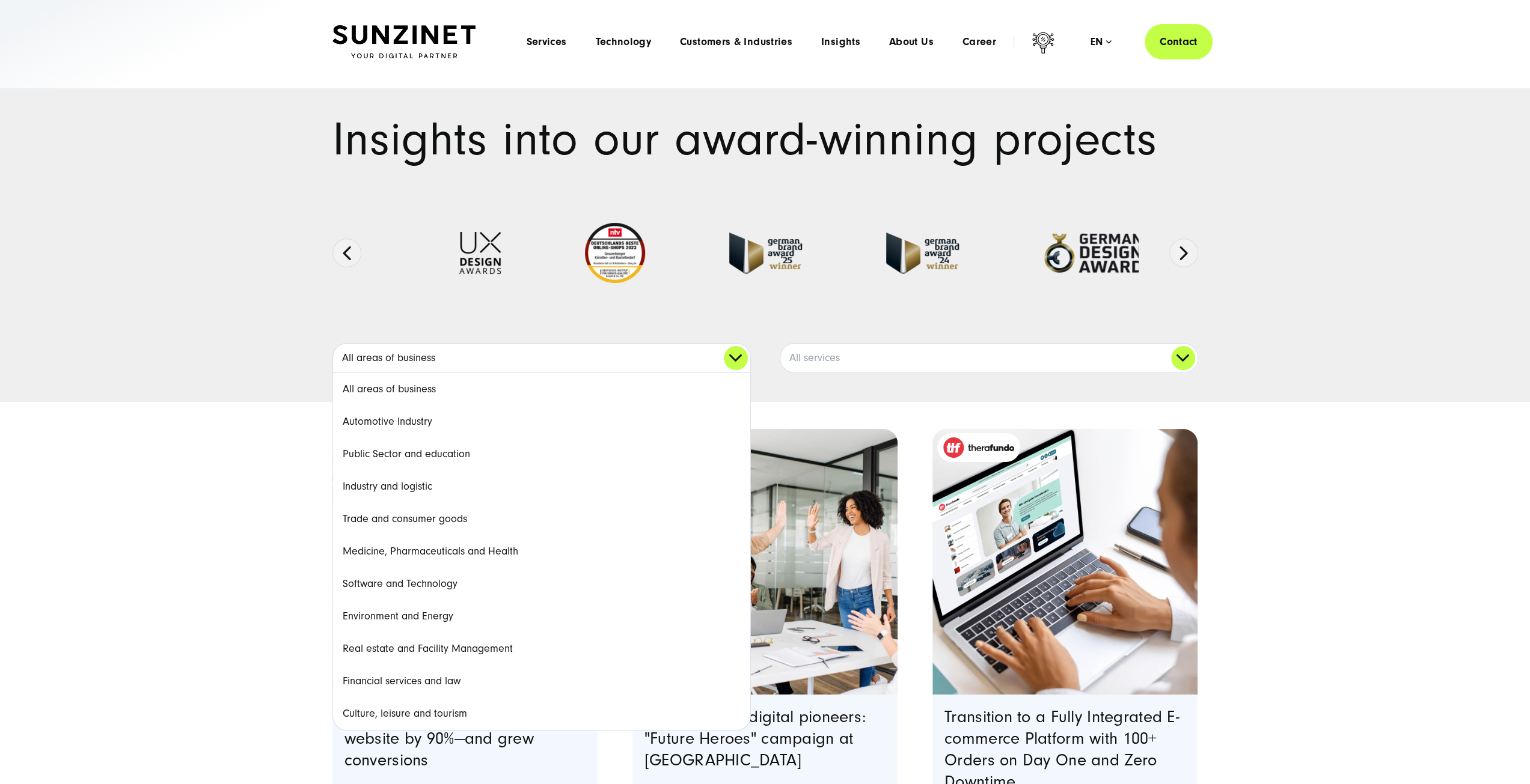
click at [743, 356] on link "All areas of business" at bounding box center [541, 358] width 417 height 29
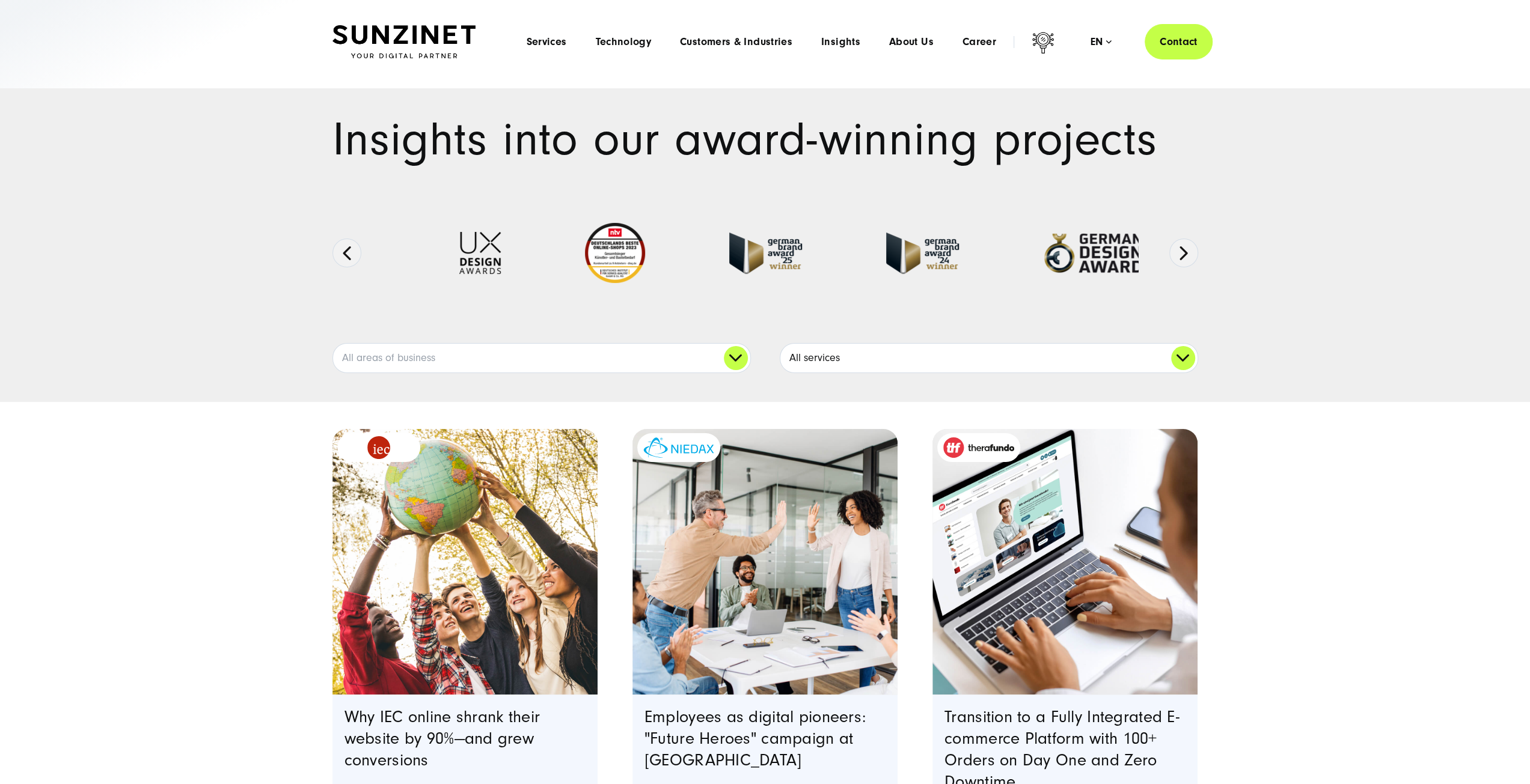
click at [917, 367] on link "All services" at bounding box center [989, 358] width 417 height 29
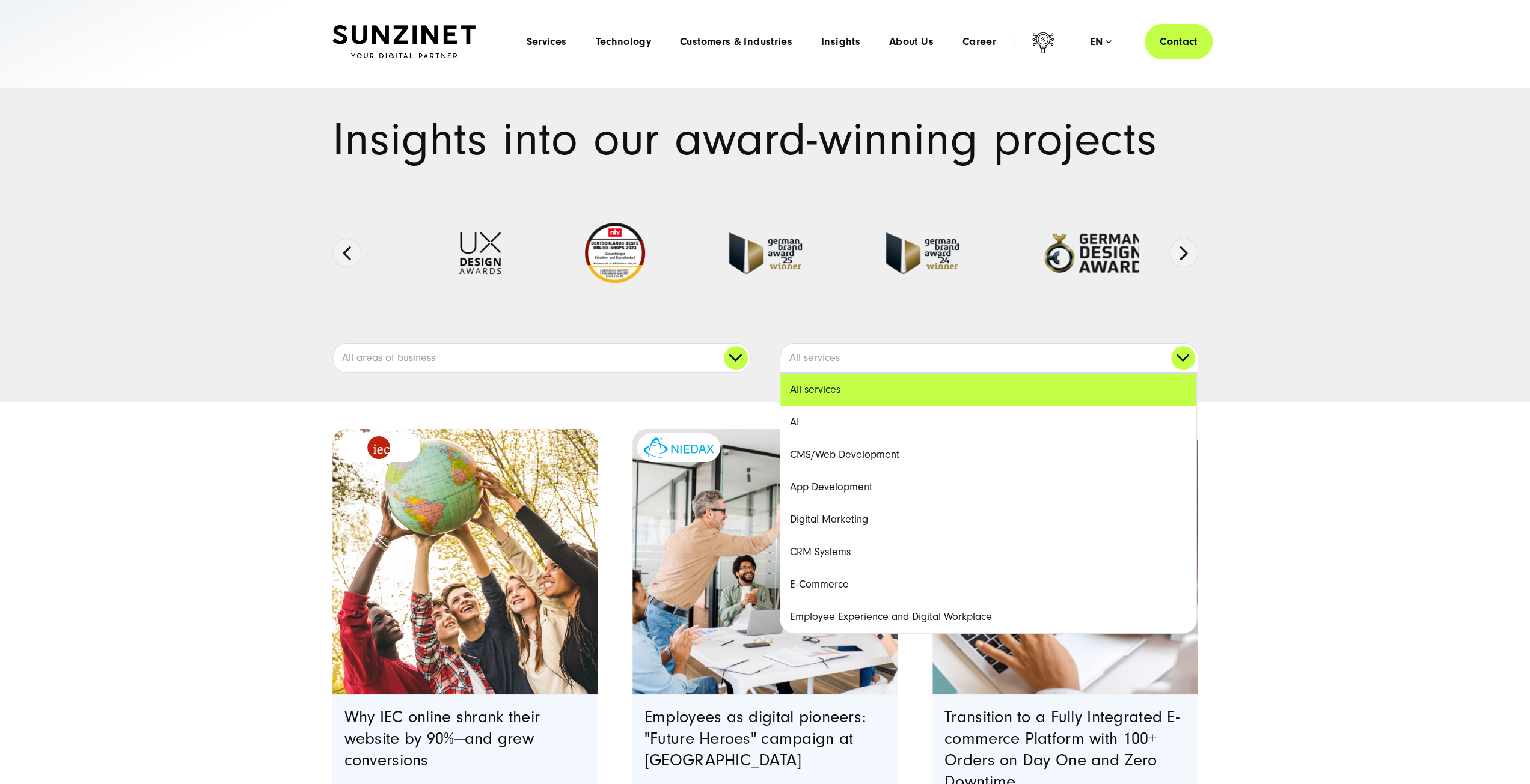
click at [876, 447] on link "CMS/Web Development" at bounding box center [988, 454] width 416 height 33
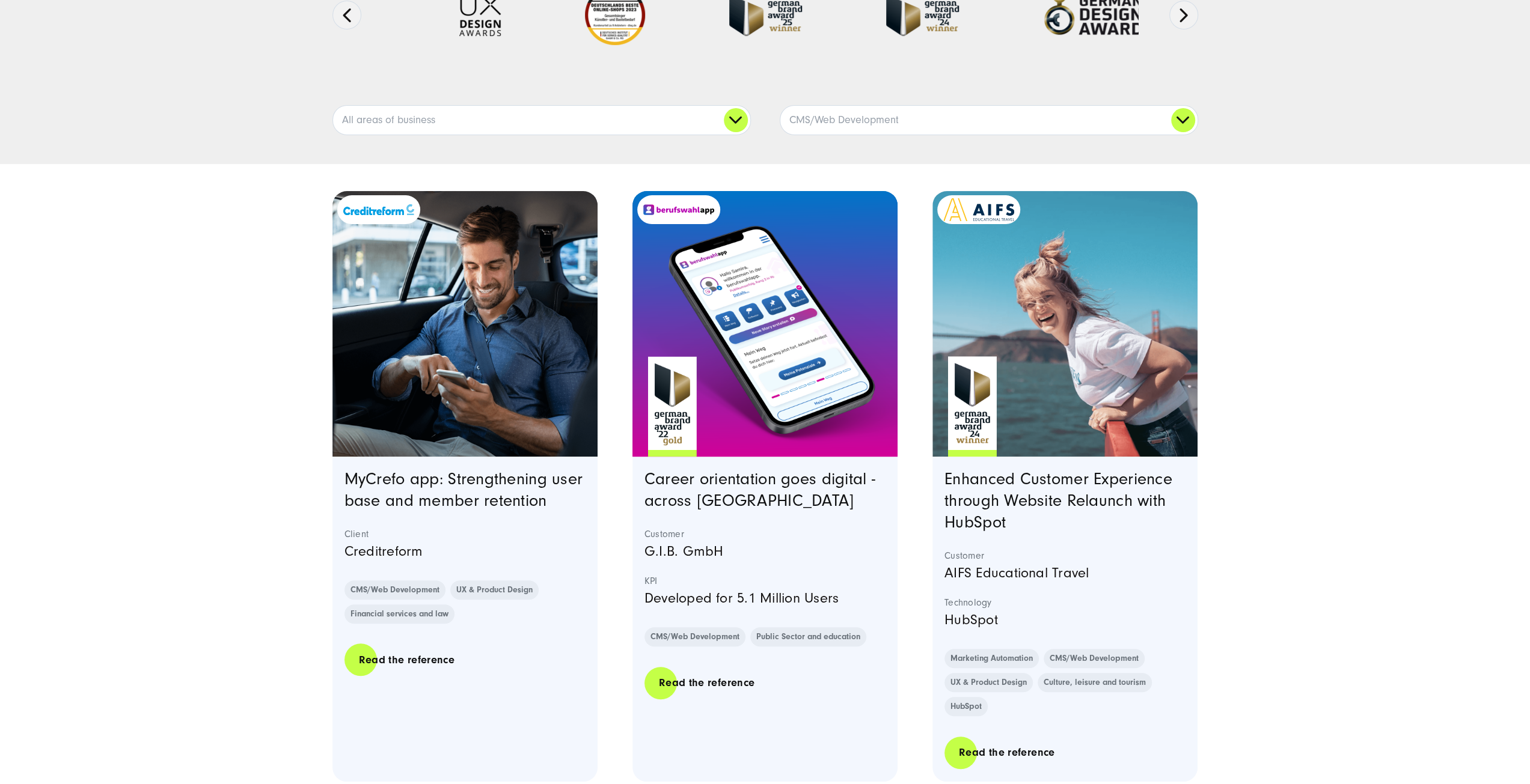
scroll to position [240, 0]
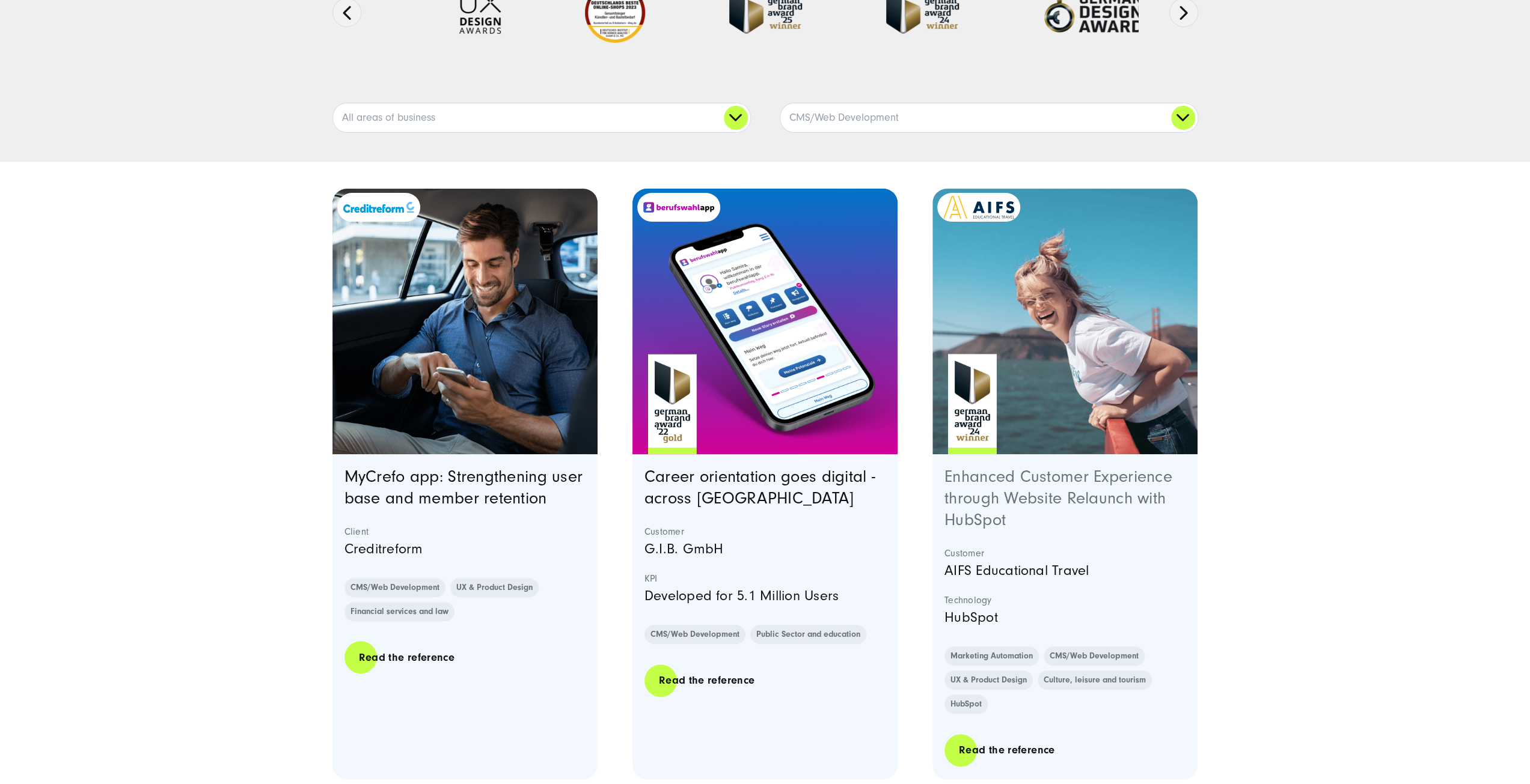
click at [1075, 493] on link "Enhanced Customer Experience through Website Relaunch with HubSpot" at bounding box center [1059, 498] width 228 height 62
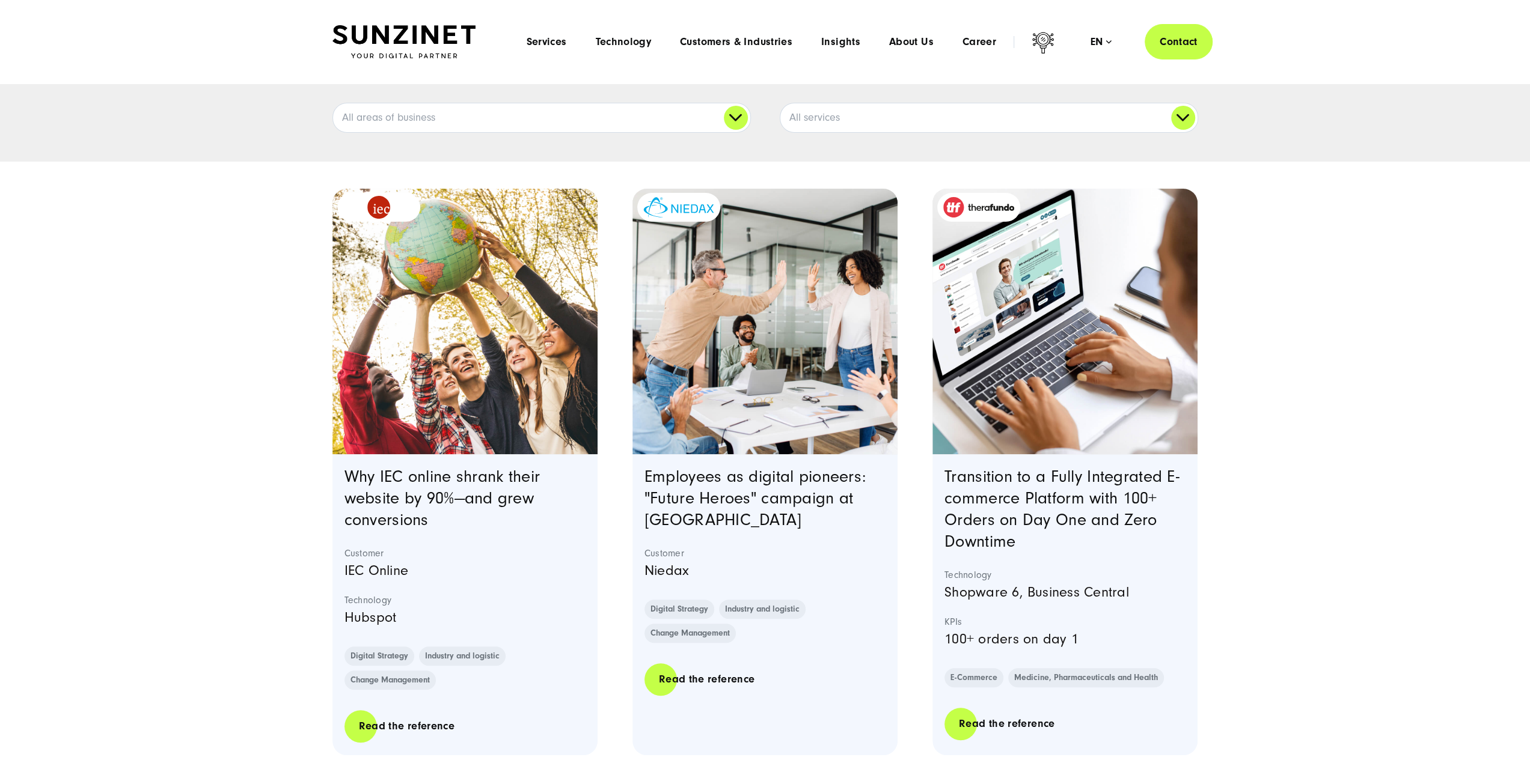
click at [1219, 104] on div "Insights into our award-winning projects" at bounding box center [765, 5] width 914 height 256
click at [1190, 119] on link "All services" at bounding box center [989, 118] width 417 height 29
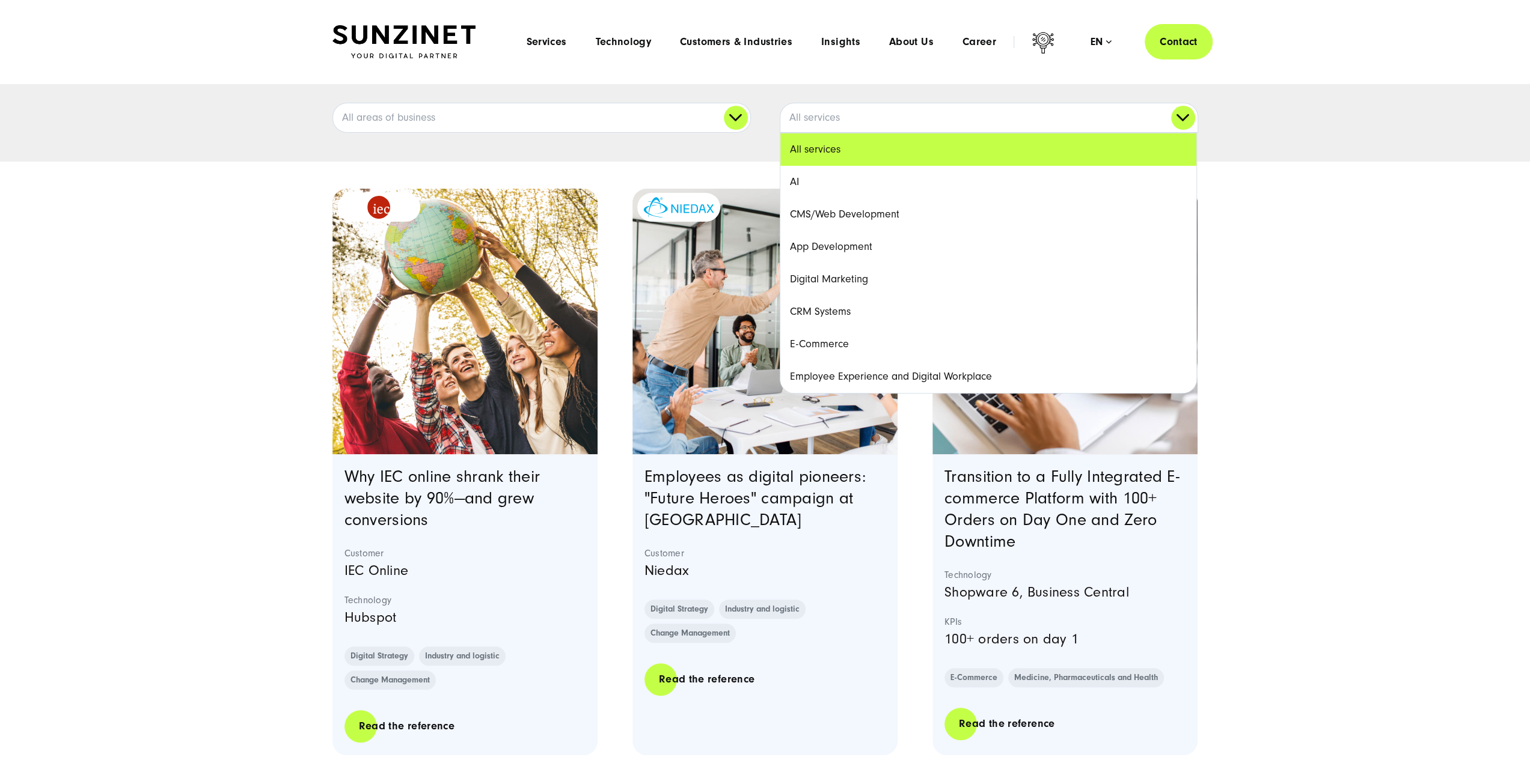
click at [936, 213] on link "CMS/Web Development" at bounding box center [988, 214] width 416 height 33
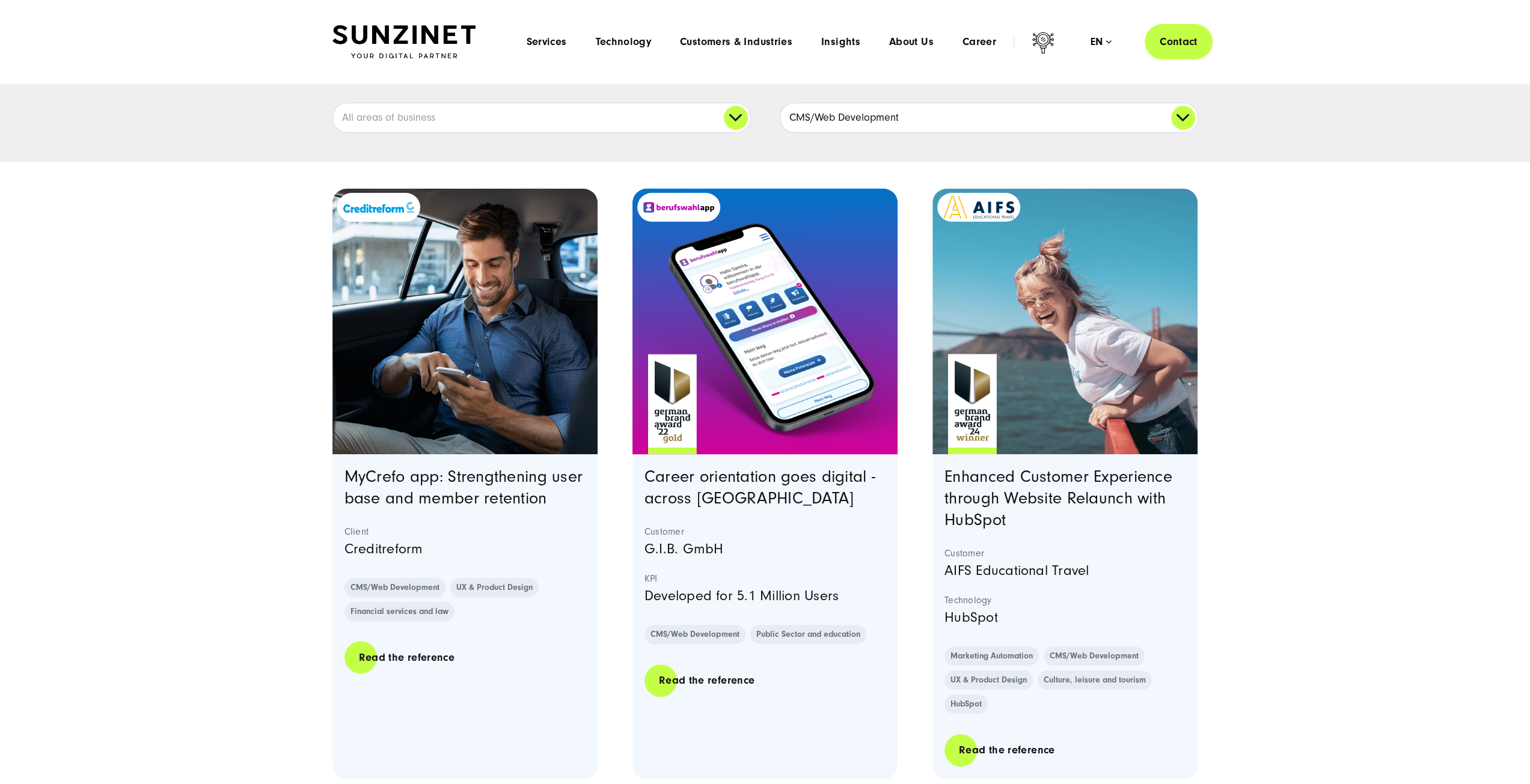
click at [1185, 108] on link "CMS/Web Development" at bounding box center [989, 118] width 417 height 29
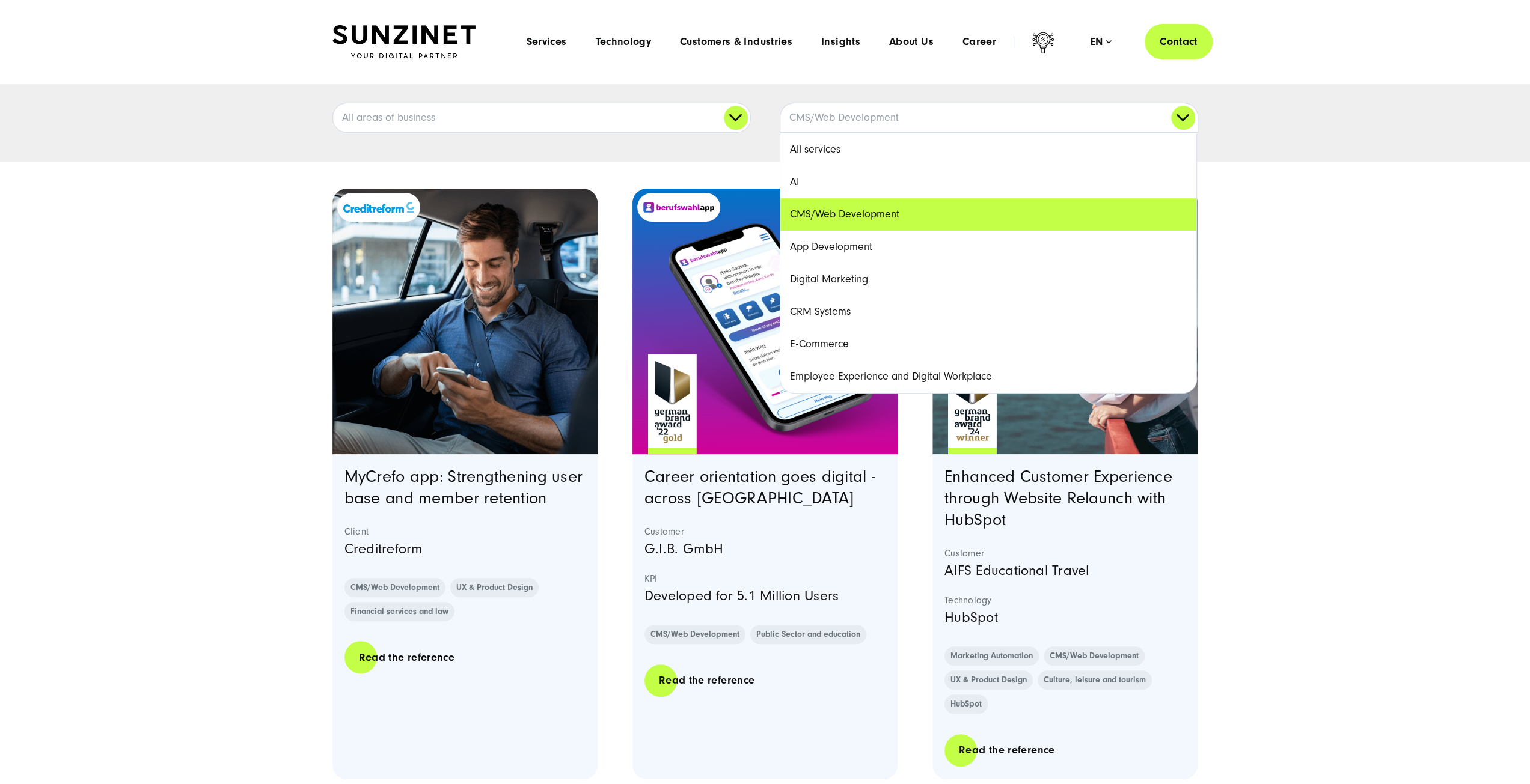
click at [835, 335] on link "E-Commerce" at bounding box center [988, 344] width 416 height 33
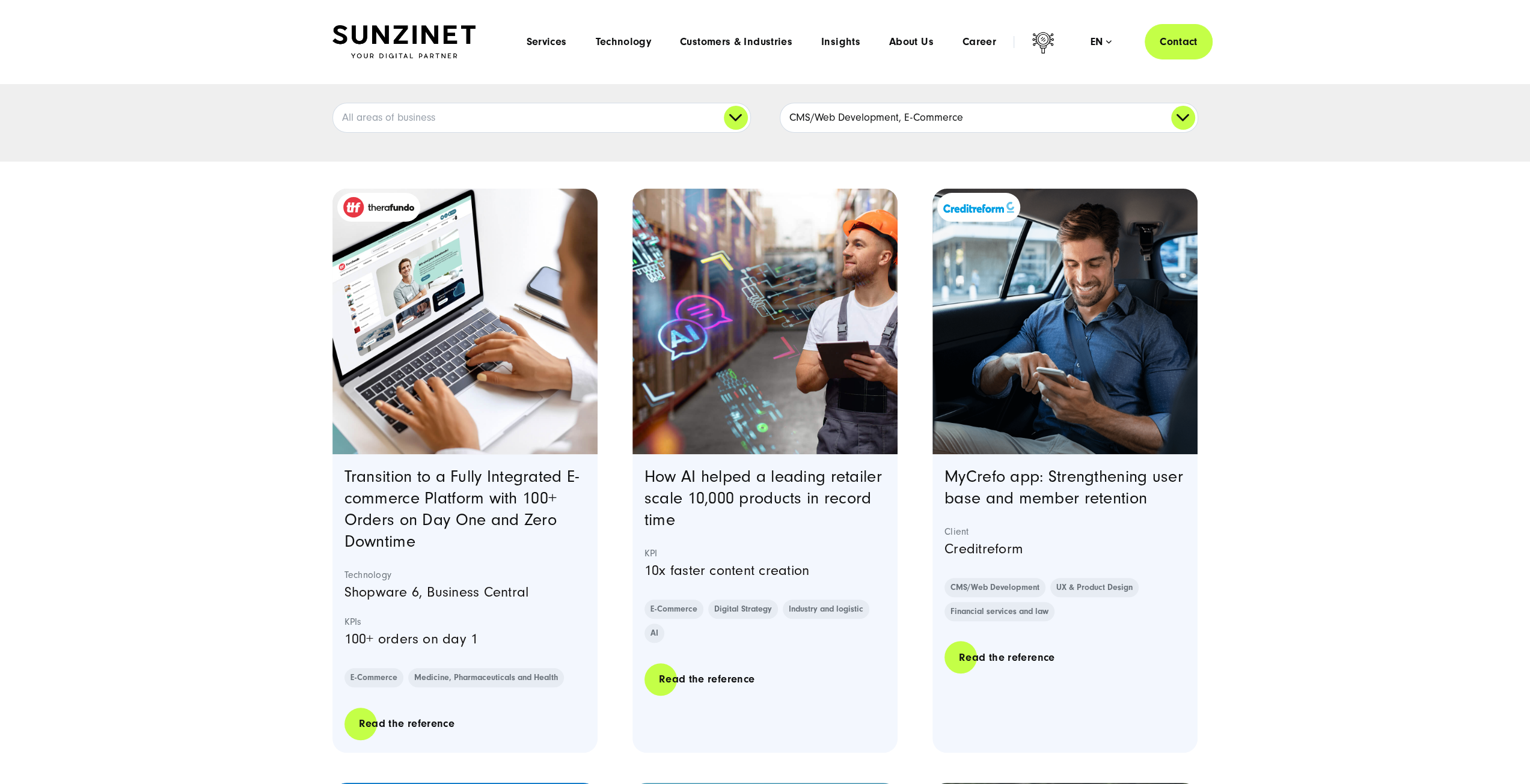
click at [1177, 109] on link "CMS/Web Development, E-Commerce" at bounding box center [989, 118] width 417 height 29
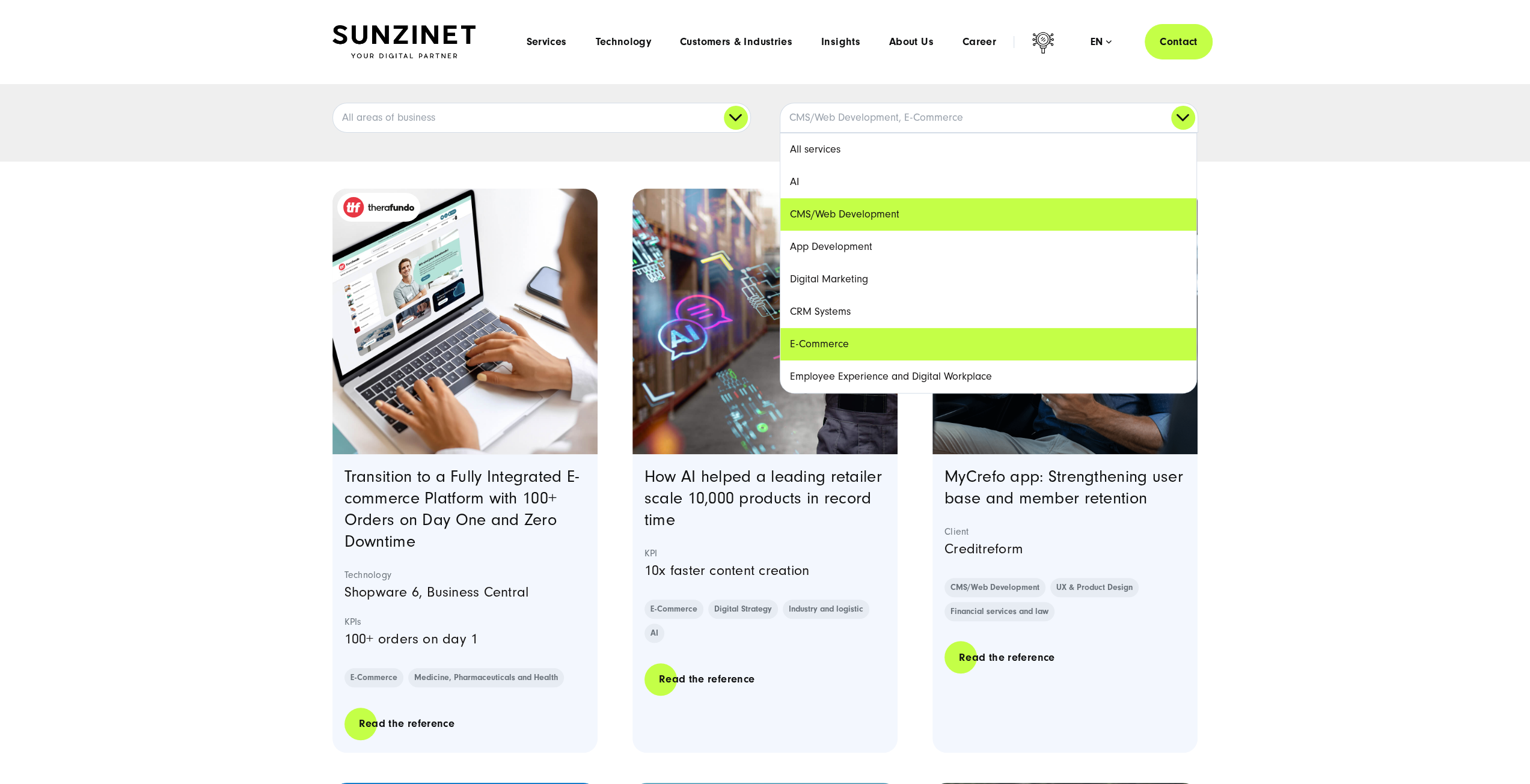
click at [844, 208] on link "CMS/Web Development" at bounding box center [988, 214] width 416 height 33
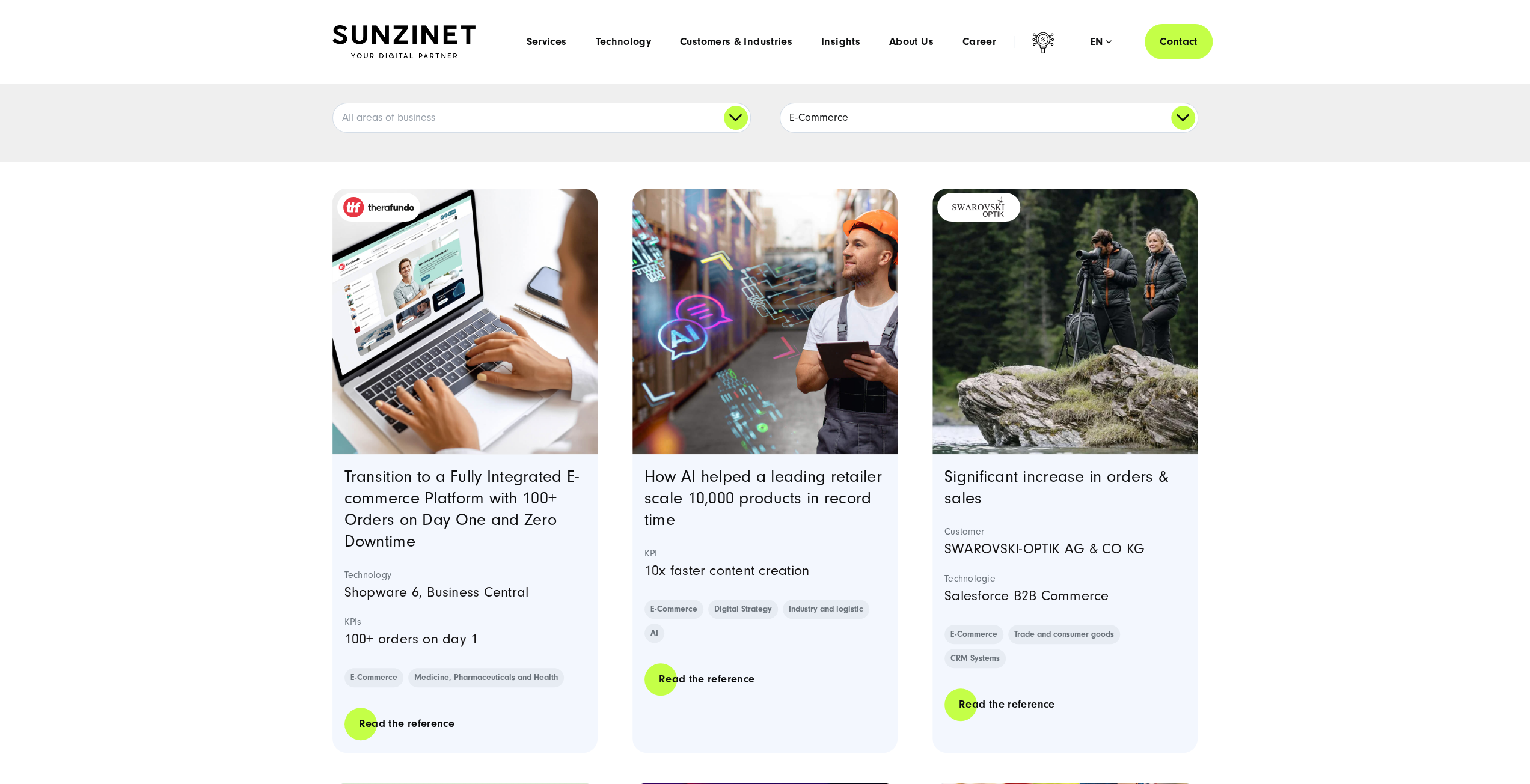
click at [1018, 128] on link "E-Commerce" at bounding box center [989, 118] width 417 height 29
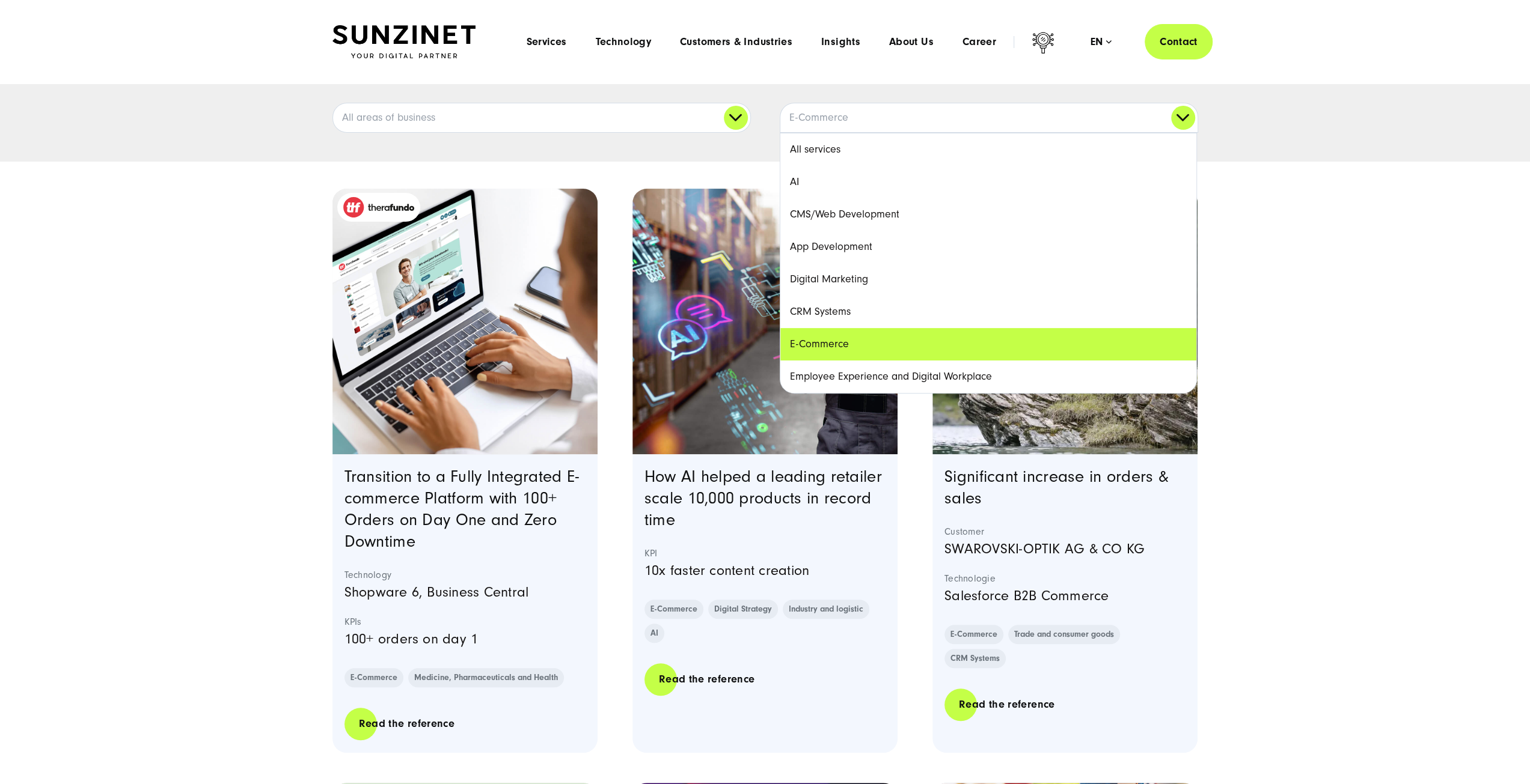
click at [896, 217] on link "CMS/Web Development" at bounding box center [988, 214] width 416 height 33
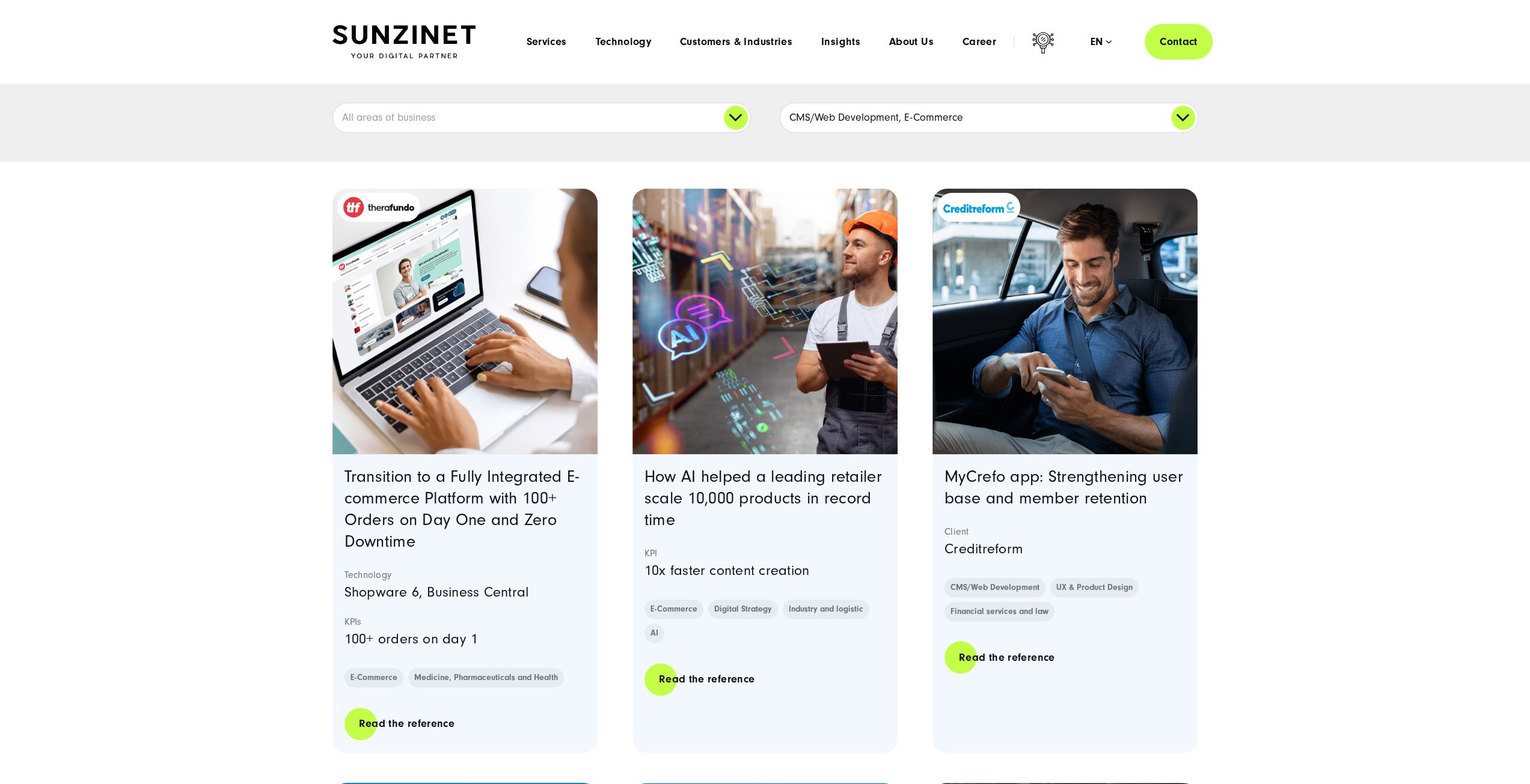
click at [965, 115] on link "CMS/Web Development, E-Commerce" at bounding box center [989, 118] width 417 height 29
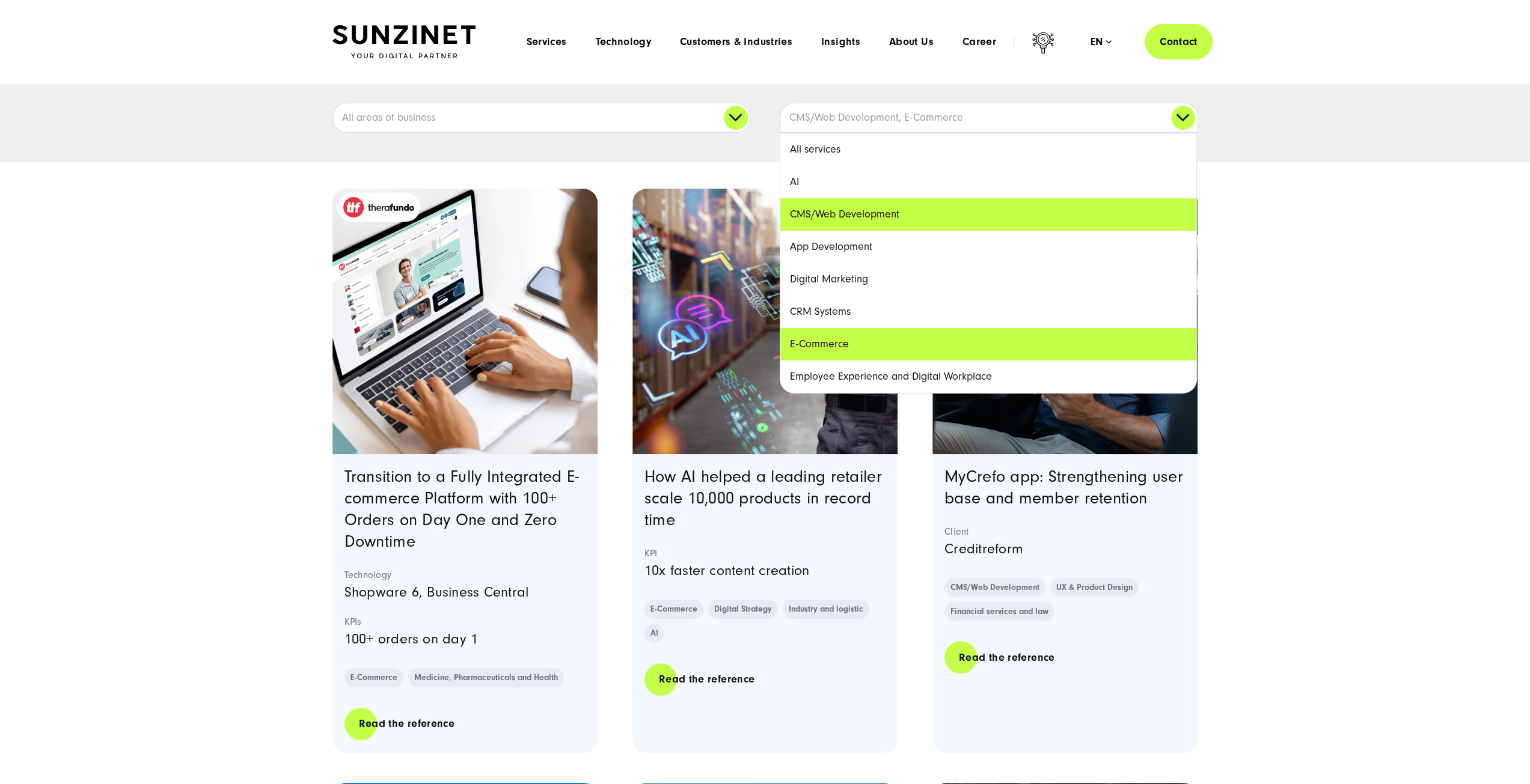
click at [834, 340] on link "E-Commerce" at bounding box center [988, 344] width 416 height 33
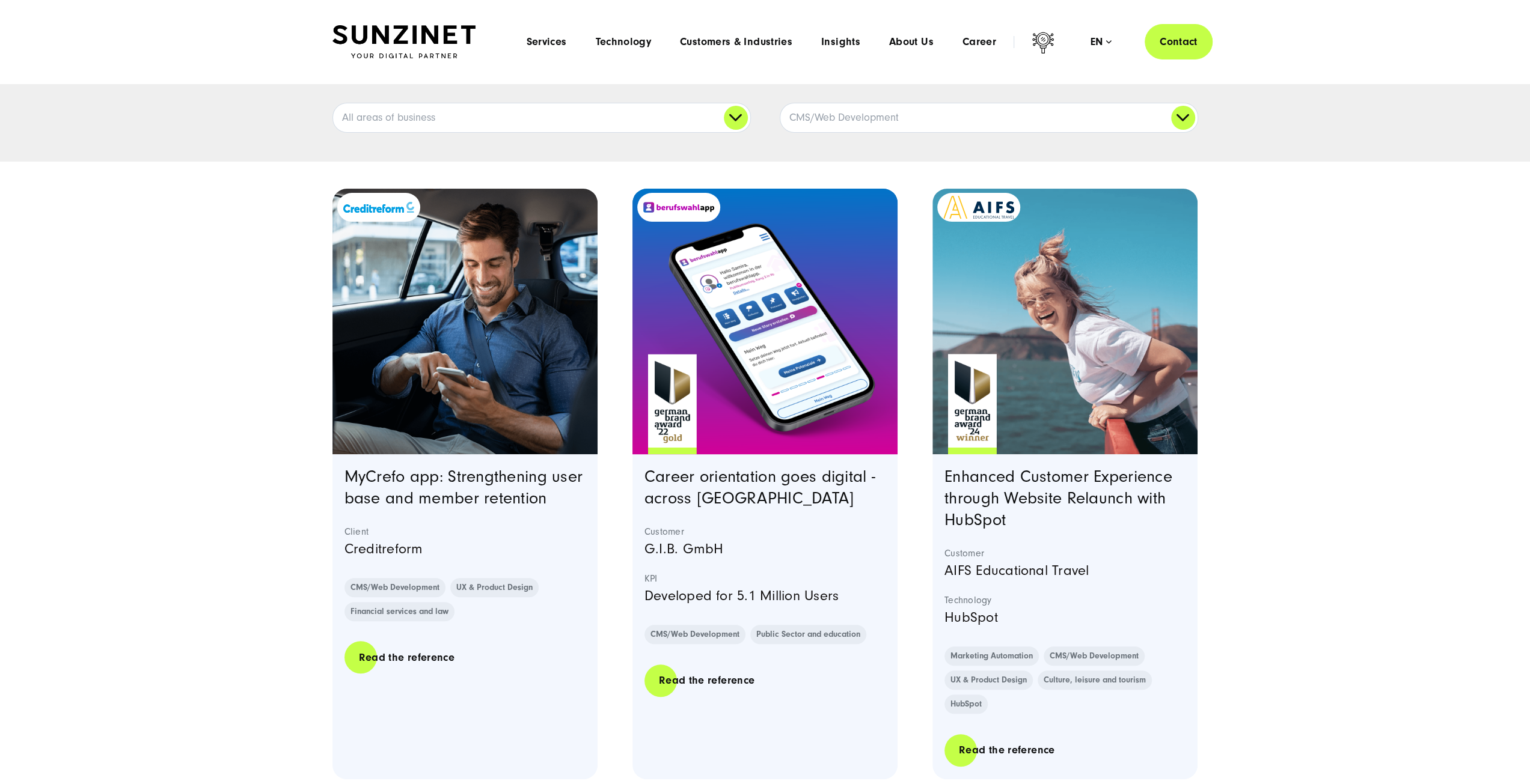
click at [405, 466] on h3 "MyCrefo app: Strengthening user base and member retention" at bounding box center [465, 488] width 242 height 43
click at [404, 488] on h3 "MyCrefo app: Strengthening user base and member retention" at bounding box center [465, 488] width 242 height 43
click at [448, 414] on image "Featured image: - Read full post: MyCrefo app | Strengthening user base and mem…" at bounding box center [464, 321] width 258 height 232
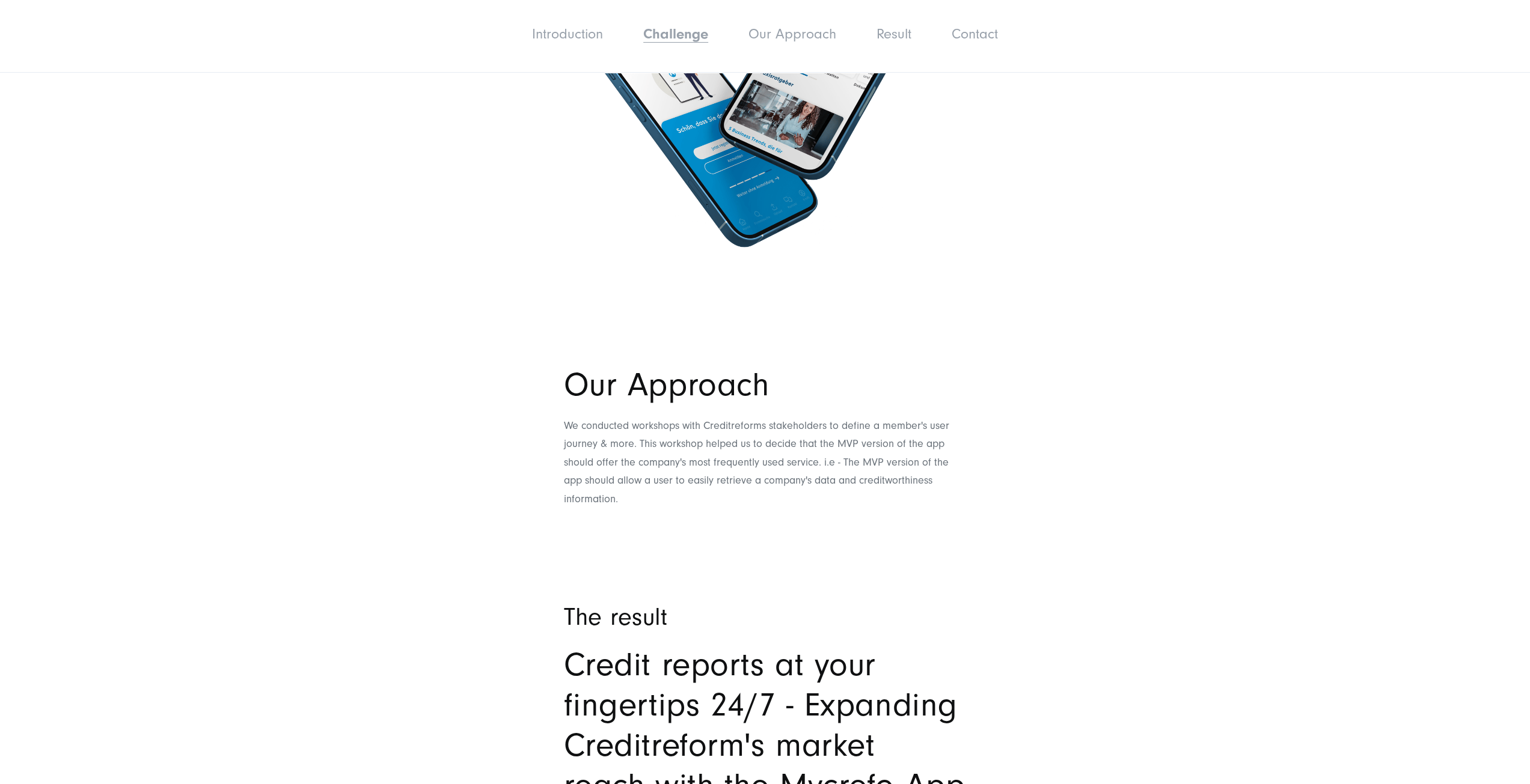
scroll to position [1933, 0]
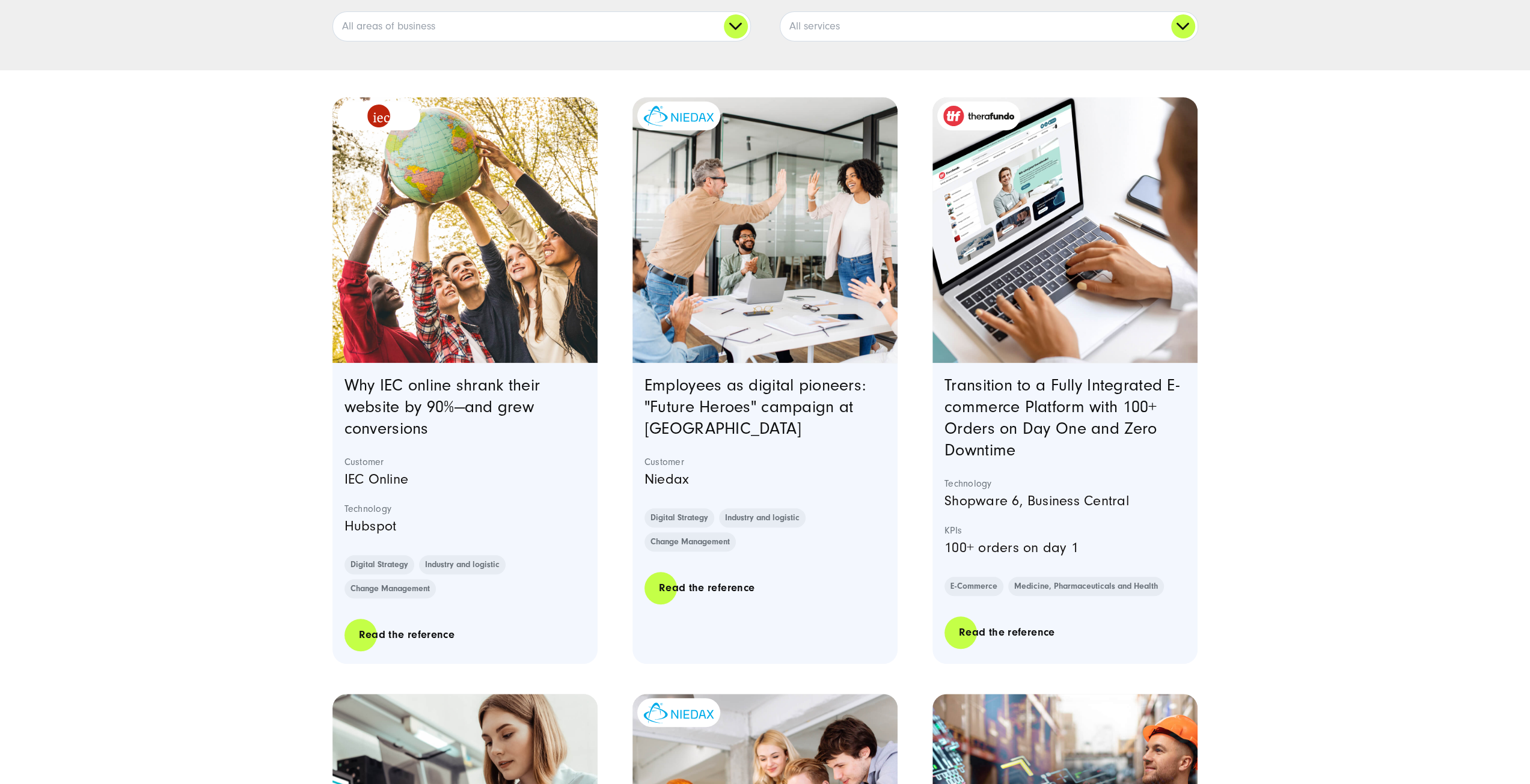
scroll to position [332, 0]
